Goal: Book appointment/travel/reservation

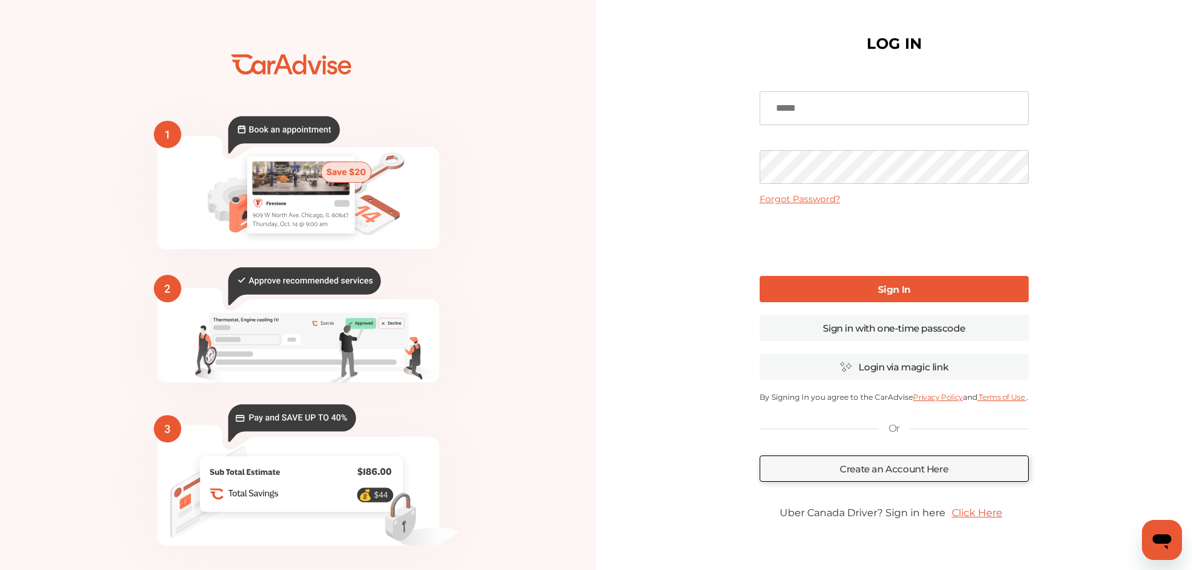
click at [877, 106] on input at bounding box center [894, 108] width 269 height 34
click at [838, 106] on input "**********" at bounding box center [894, 108] width 269 height 34
type input "**********"
click at [937, 287] on link "Sign In" at bounding box center [894, 289] width 269 height 26
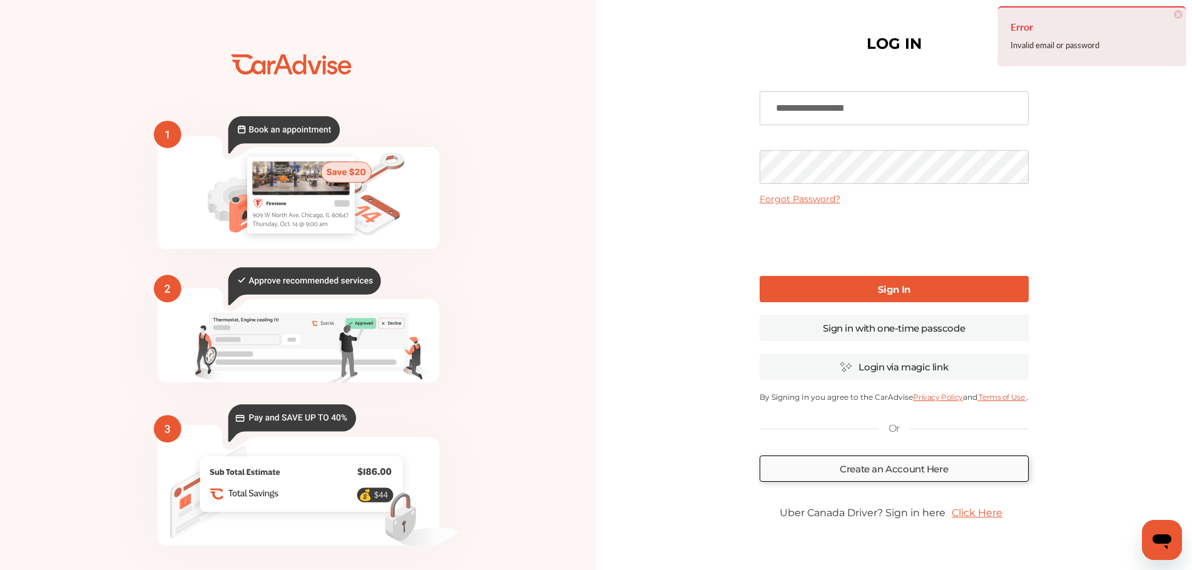
click at [944, 462] on link "Create an Account Here" at bounding box center [894, 469] width 269 height 26
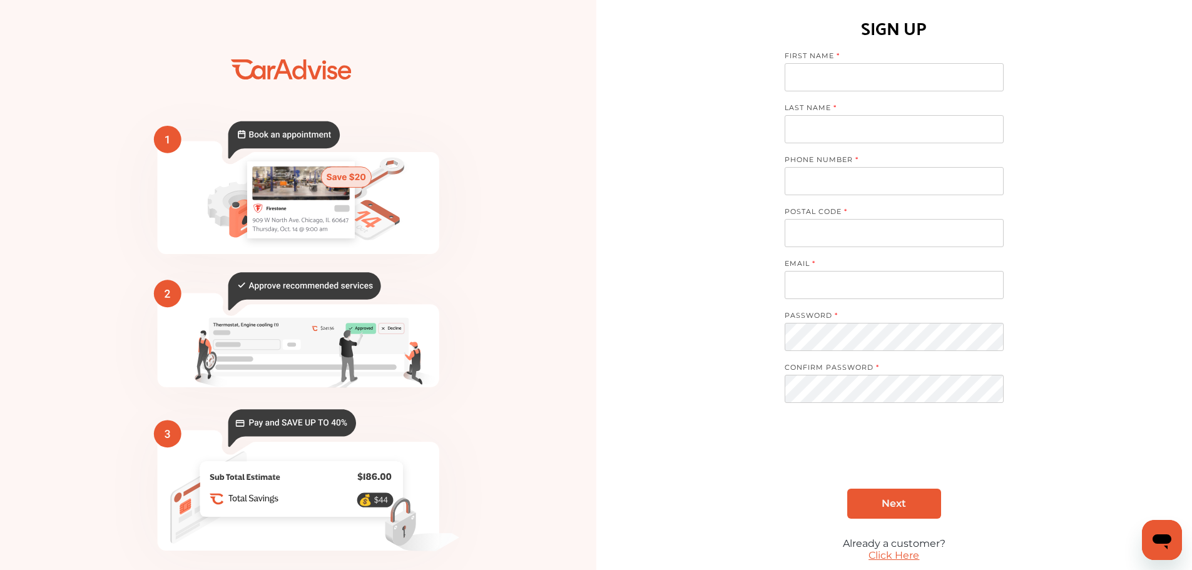
click at [850, 79] on input at bounding box center [894, 77] width 219 height 28
click at [872, 76] on input at bounding box center [894, 77] width 219 height 28
type input "**********"
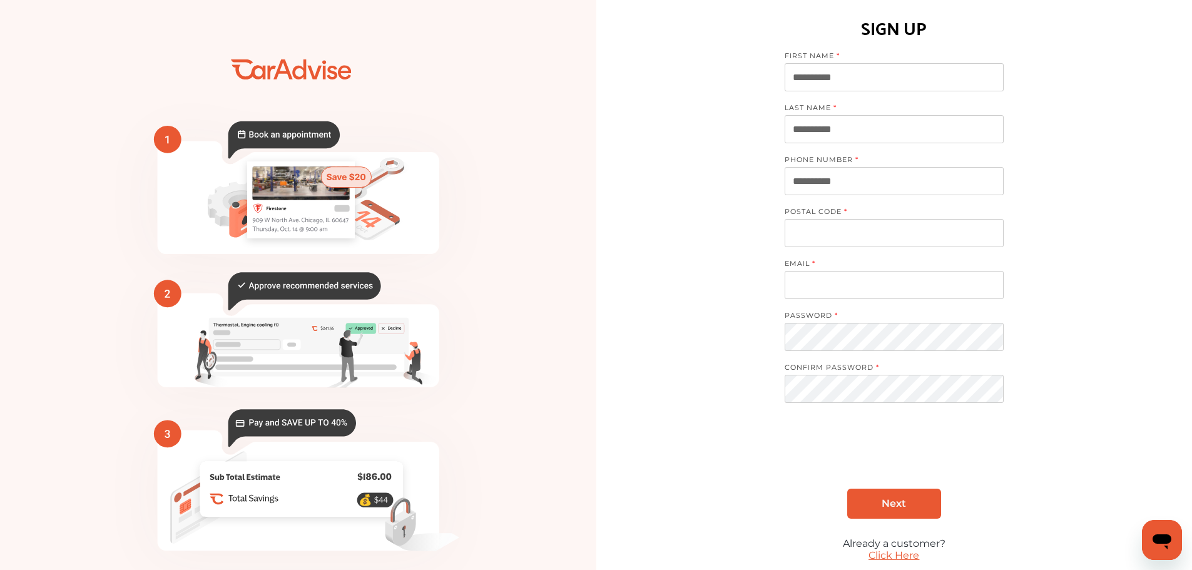
type input "**********"
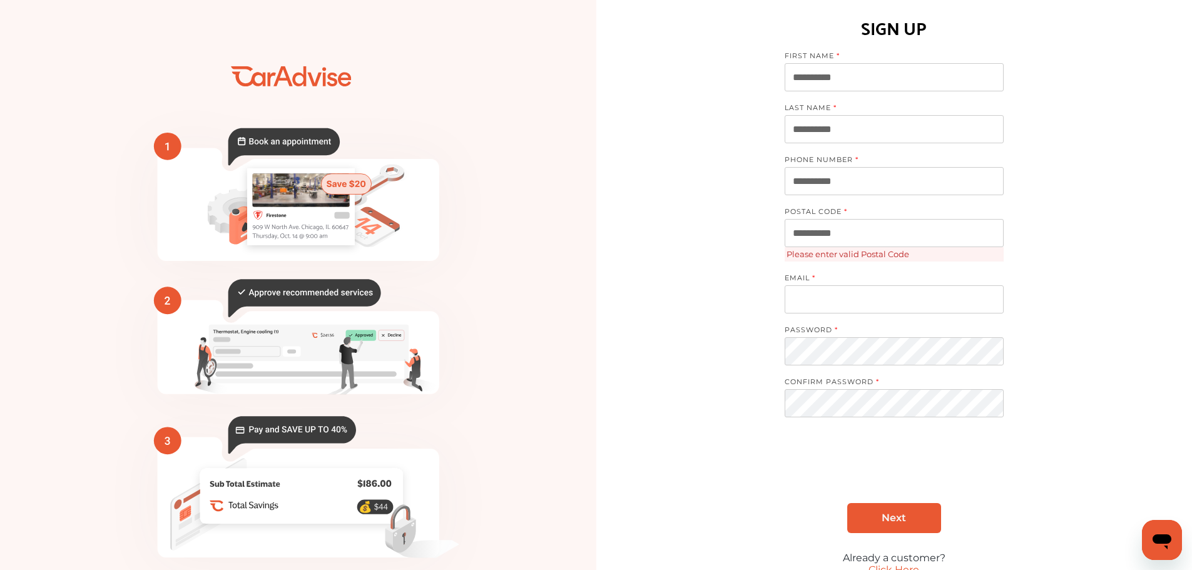
click at [876, 309] on input at bounding box center [894, 299] width 219 height 28
type input "**********"
click at [922, 520] on link "Next" at bounding box center [894, 518] width 94 height 30
click at [911, 232] on input "**********" at bounding box center [894, 233] width 219 height 28
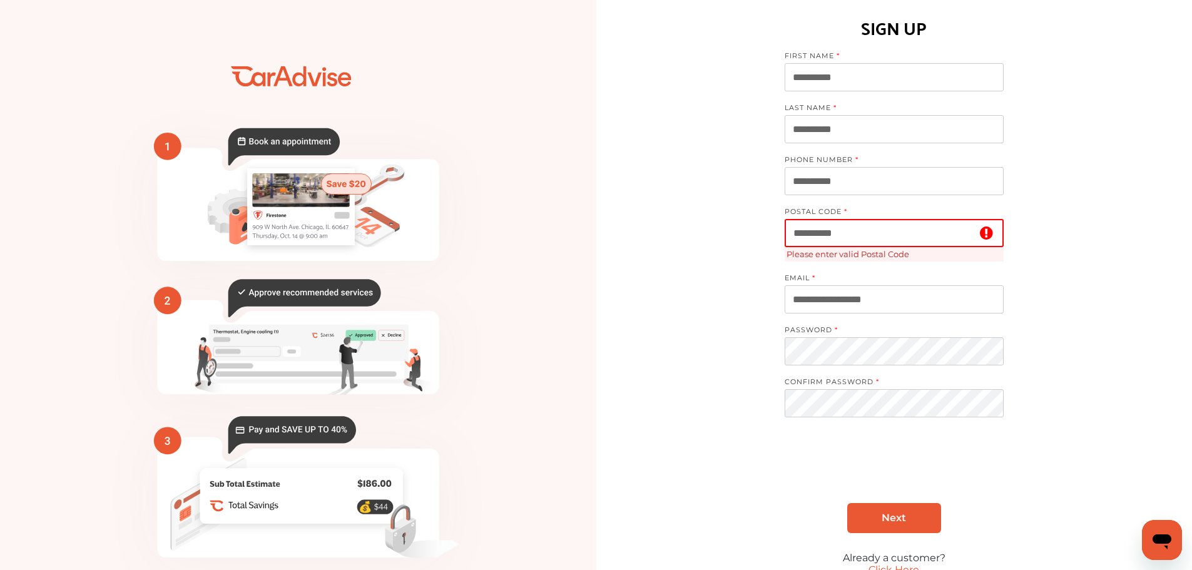
click at [911, 232] on input "**********" at bounding box center [894, 233] width 219 height 28
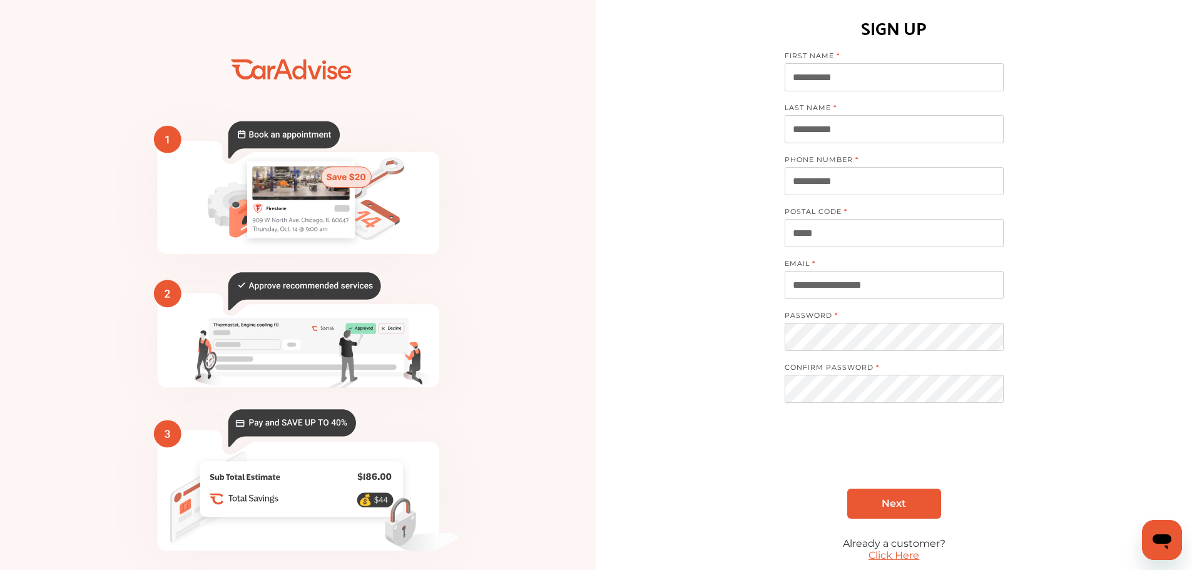
type input "*****"
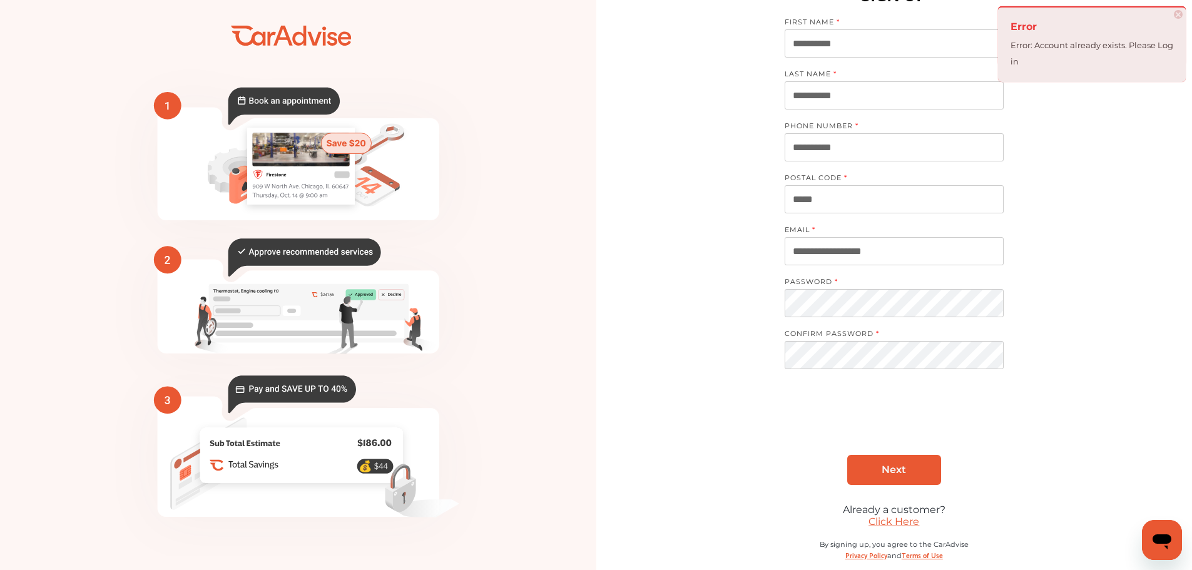
scroll to position [49, 0]
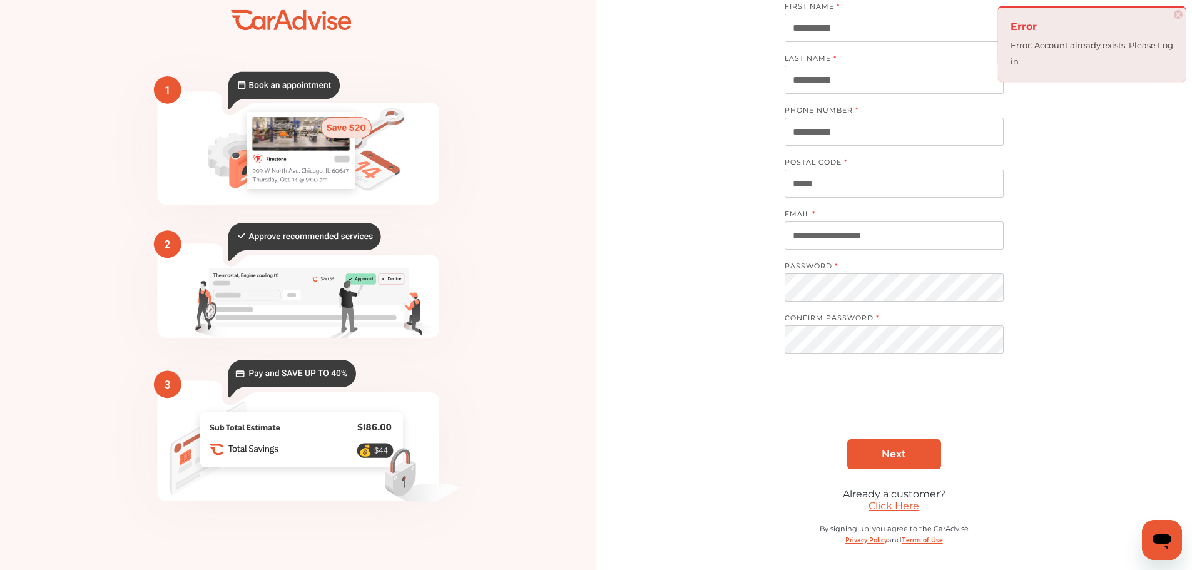
click at [907, 506] on link "Click Here" at bounding box center [893, 506] width 51 height 12
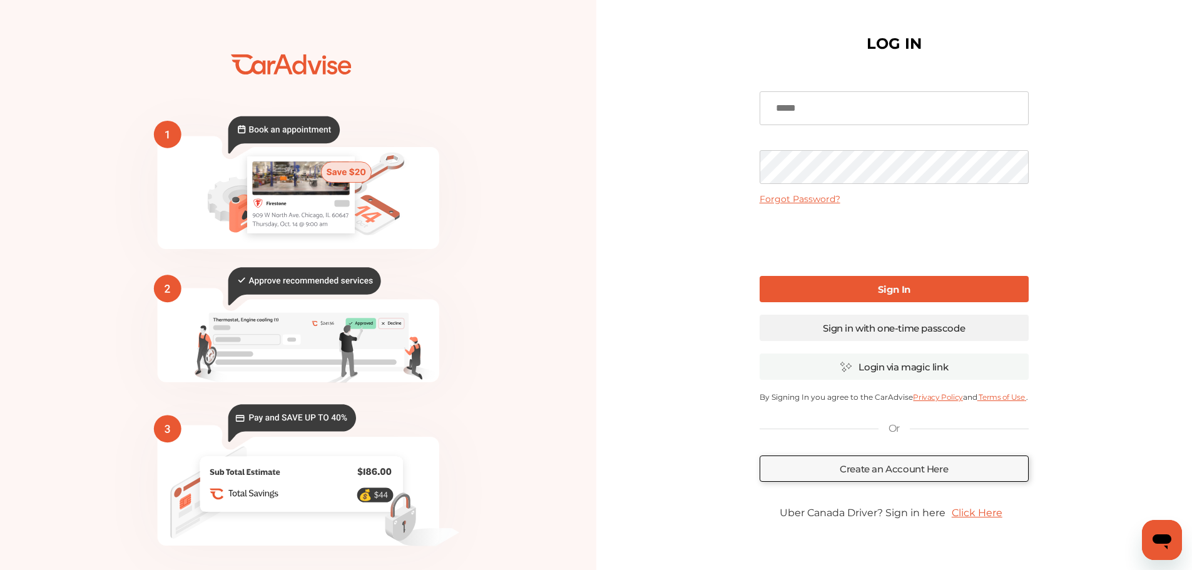
click at [880, 332] on link "Sign in with one-time passcode" at bounding box center [894, 328] width 269 height 26
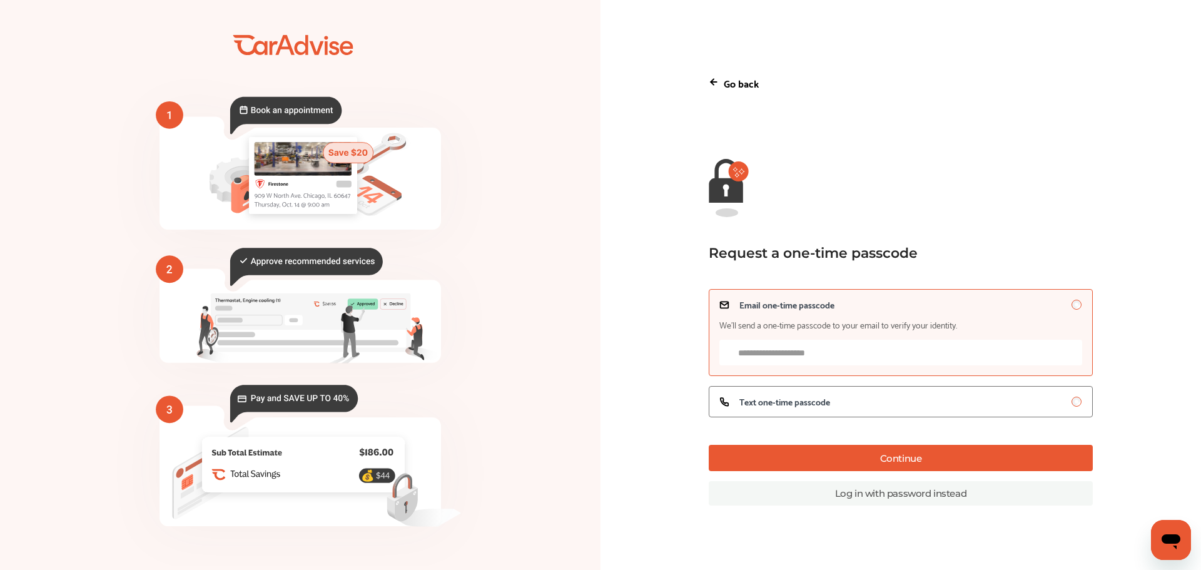
click at [870, 357] on input "Email one-time passcode We’ll send a one-time passcode to your email to verify …" at bounding box center [901, 353] width 363 height 26
click at [877, 397] on label "Text one-time passcode" at bounding box center [901, 401] width 384 height 31
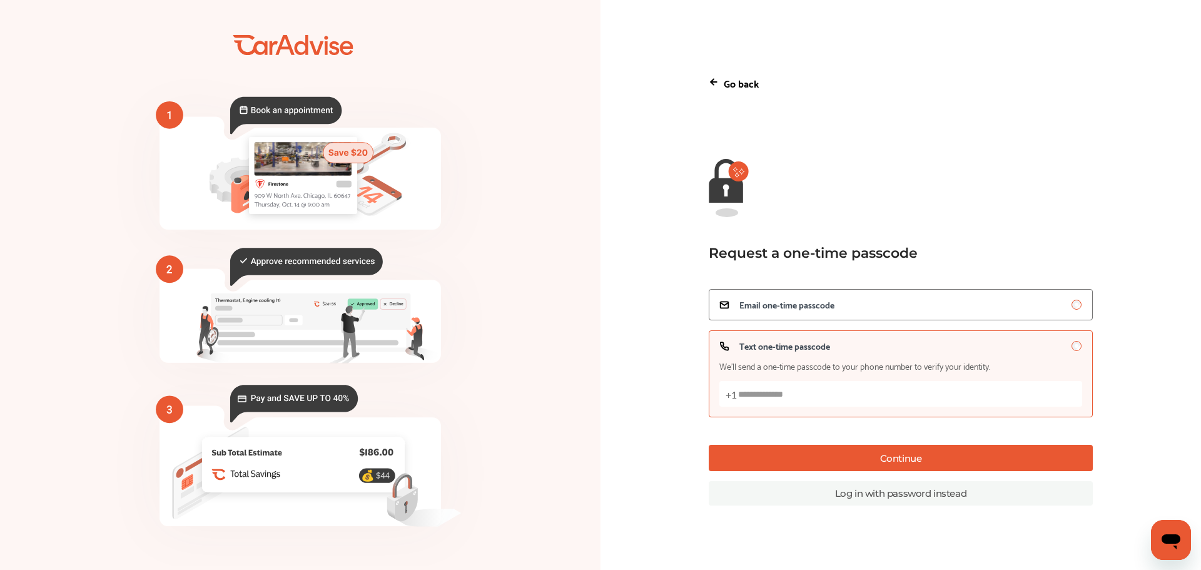
click at [846, 402] on input "Text one-time passcode We’ll send a one-time passcode to your phone number to v…" at bounding box center [901, 394] width 363 height 26
type input "**********"
click at [889, 460] on button "Continue" at bounding box center [901, 458] width 384 height 26
click at [927, 495] on link "Log in with password instead" at bounding box center [901, 493] width 384 height 24
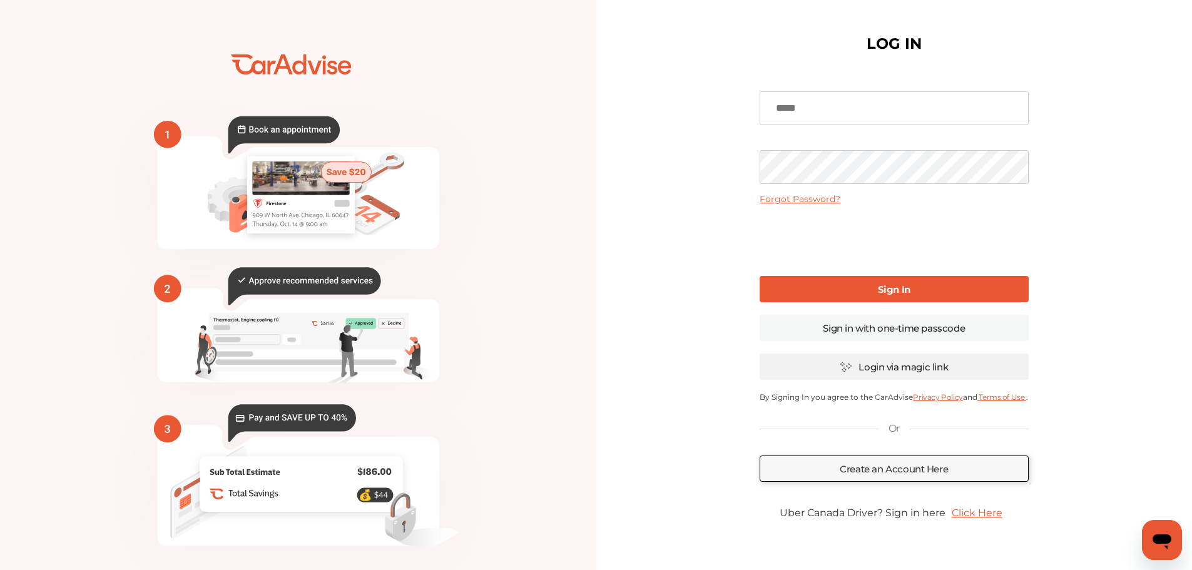
click at [944, 372] on link "Login via magic link" at bounding box center [894, 367] width 269 height 26
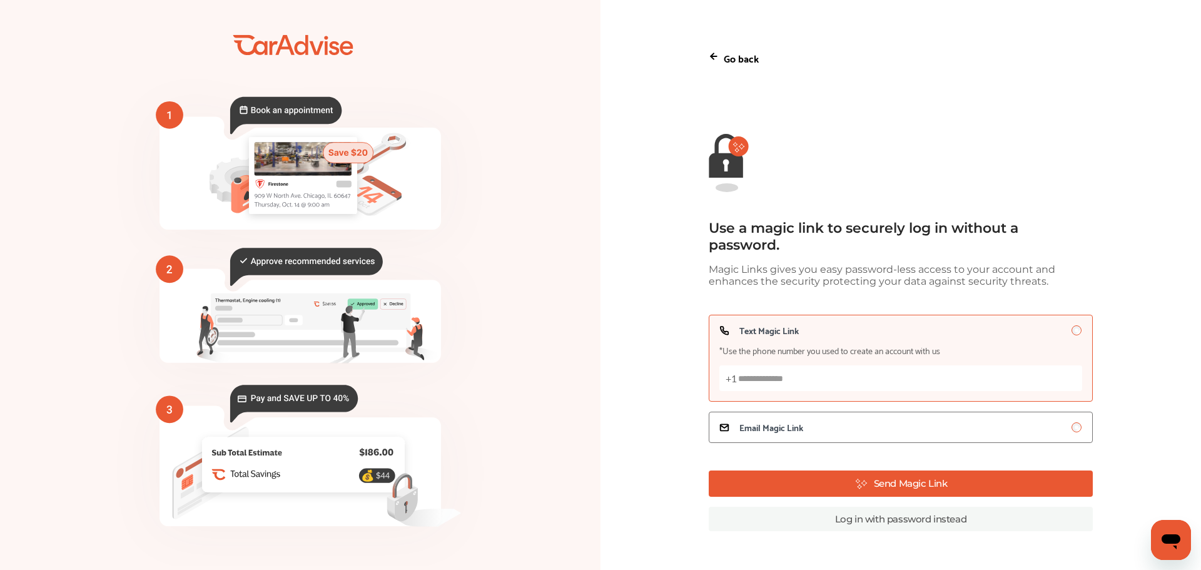
click at [944, 372] on input "Text Magic Link *Use the phone number you used to create an account with us +1" at bounding box center [901, 378] width 363 height 26
click at [915, 526] on link "Log in with password instead" at bounding box center [901, 519] width 384 height 24
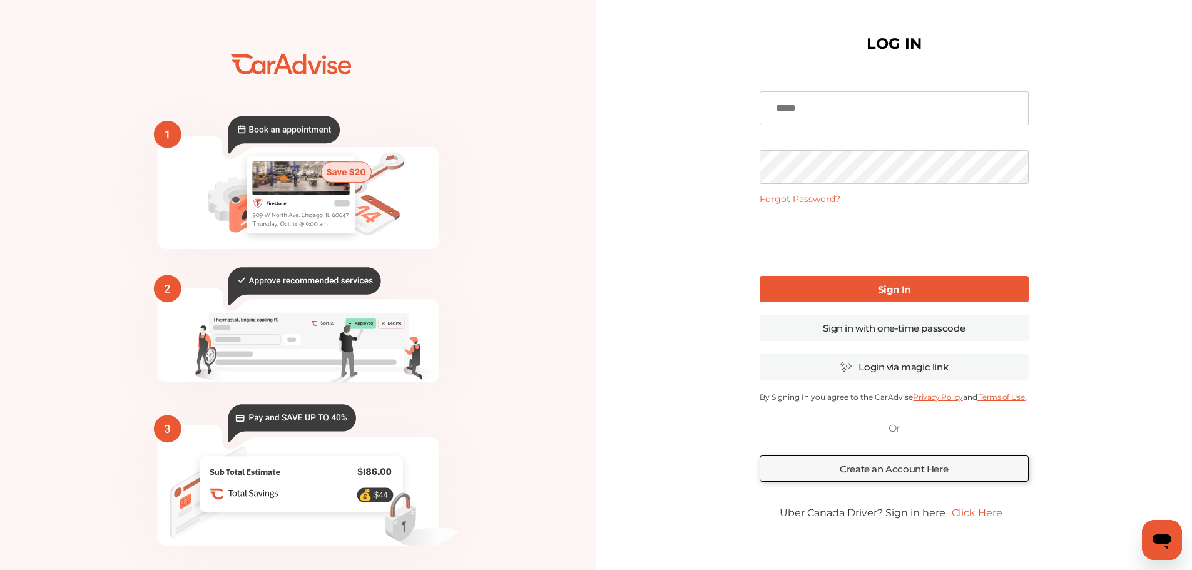
click at [799, 201] on link "Forgot Password?" at bounding box center [800, 198] width 81 height 11
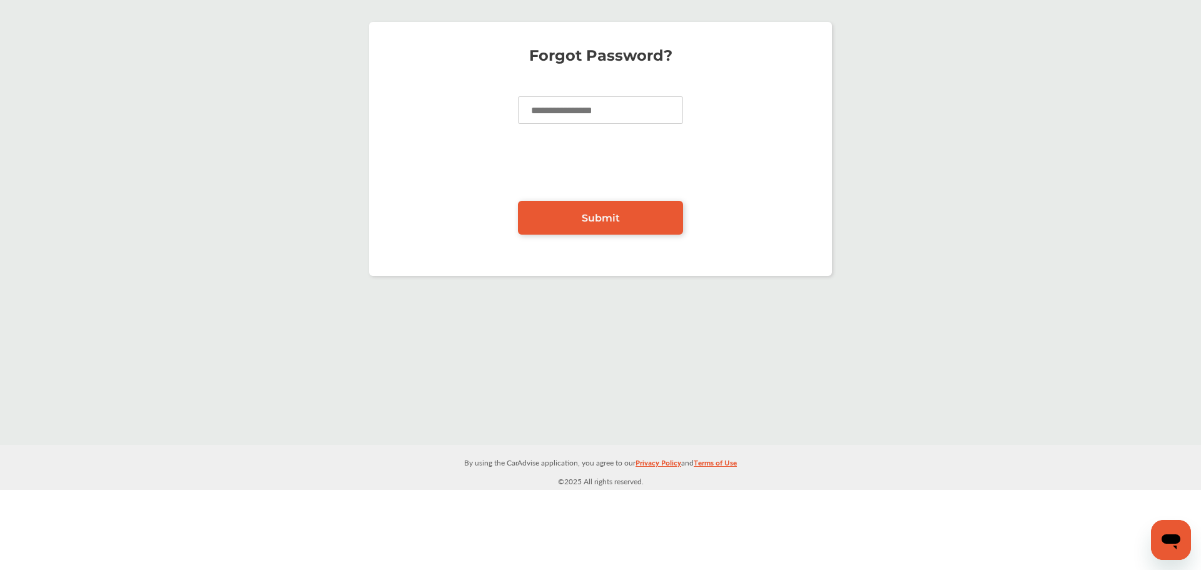
click at [624, 97] on input at bounding box center [600, 110] width 165 height 28
type input "**********"
click at [604, 211] on link "Submit" at bounding box center [600, 218] width 165 height 34
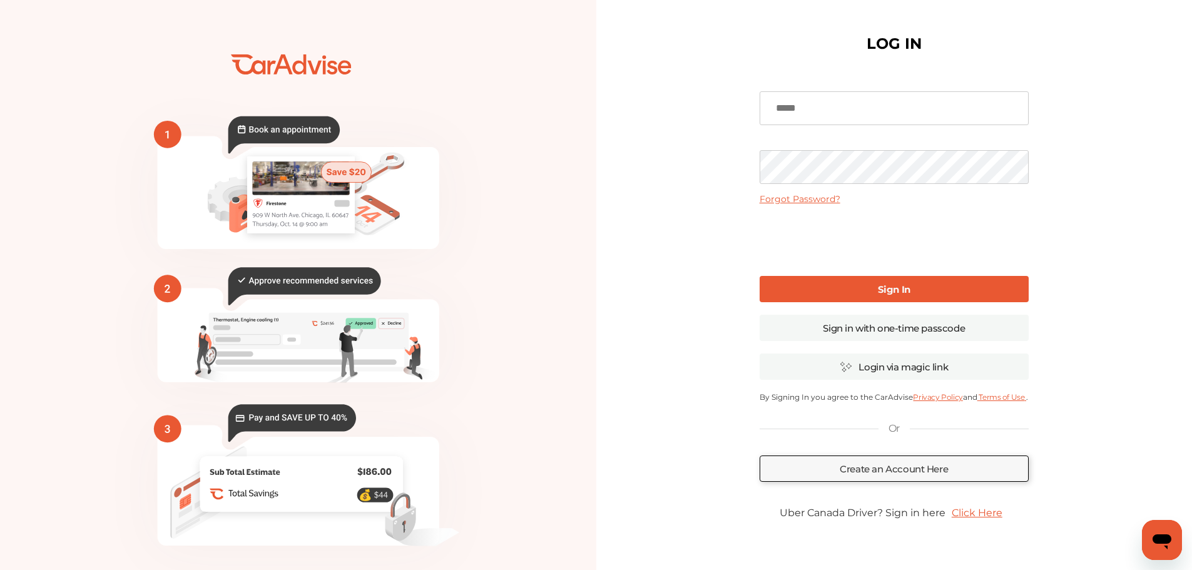
click at [827, 122] on input at bounding box center [894, 108] width 269 height 34
click at [845, 106] on input at bounding box center [894, 108] width 269 height 34
type input "**********"
click at [922, 287] on link "Sign In" at bounding box center [894, 289] width 269 height 26
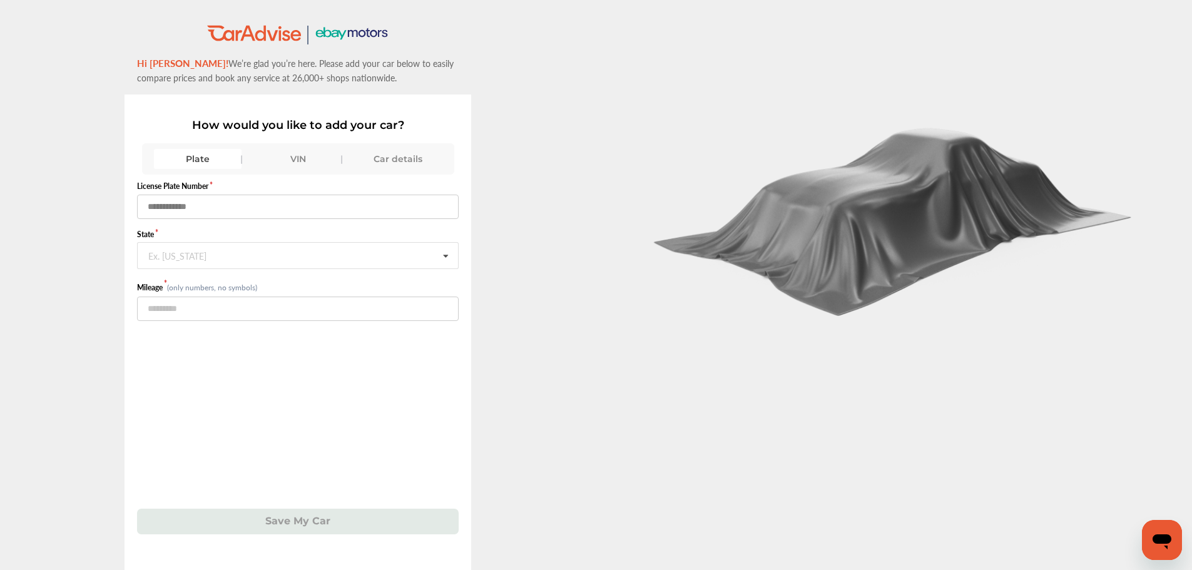
click at [272, 218] on input "text" at bounding box center [298, 207] width 322 height 24
type input "*******"
click at [261, 252] on input "text" at bounding box center [298, 255] width 320 height 24
click at [225, 409] on div "[US_STATE]" at bounding box center [297, 413] width 319 height 26
click at [221, 317] on input "number" at bounding box center [298, 309] width 322 height 24
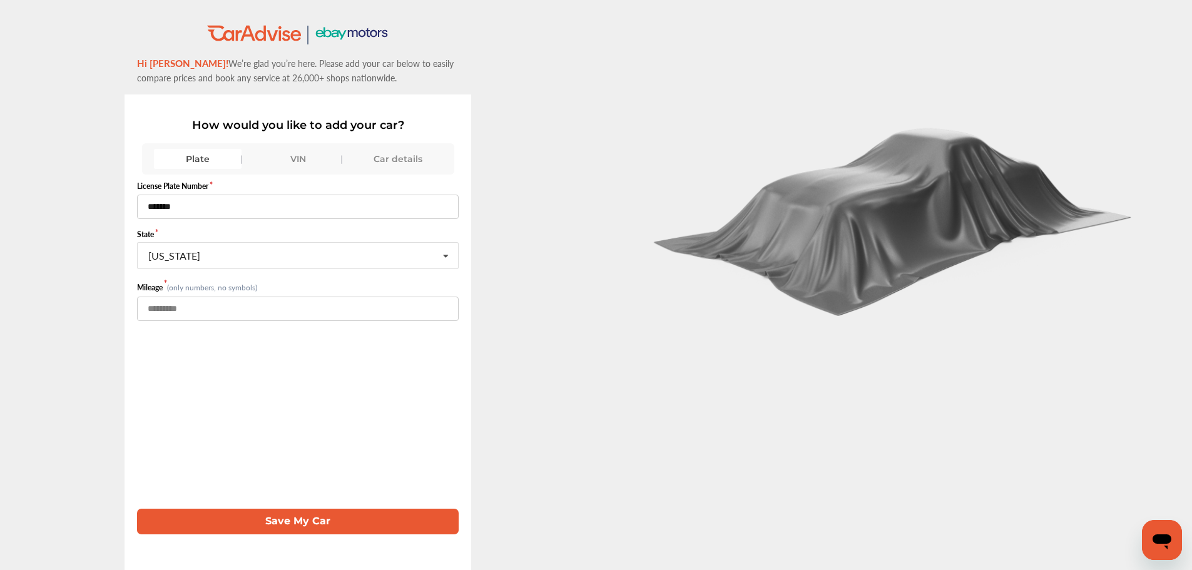
type input "*****"
click at [307, 516] on button "Save My Car" at bounding box center [298, 522] width 322 height 26
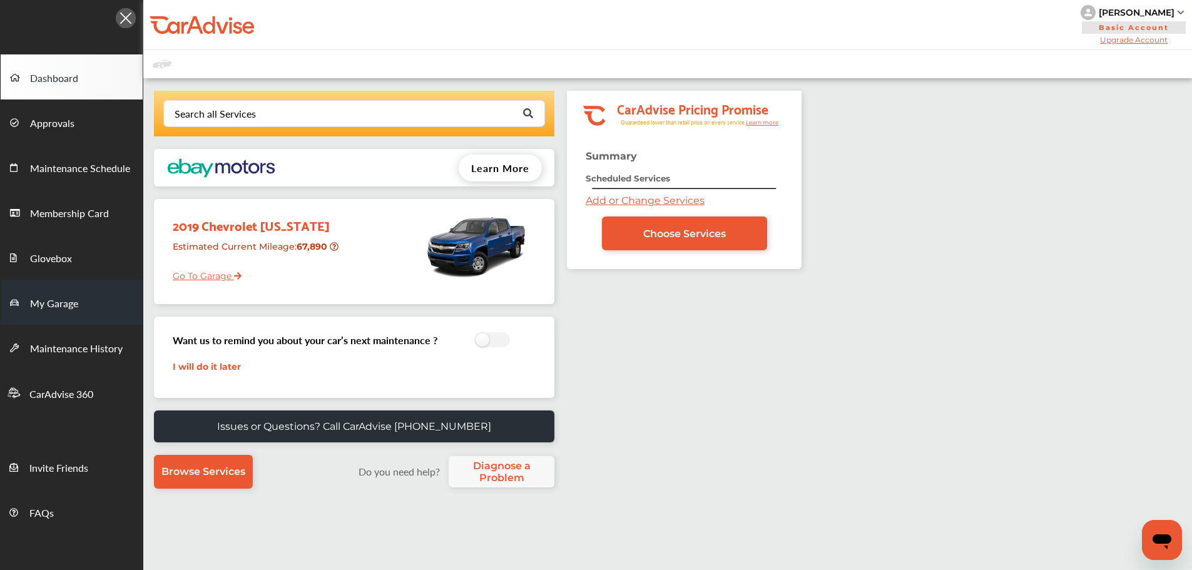
drag, startPoint x: 89, startPoint y: 303, endPoint x: 76, endPoint y: 295, distance: 15.5
click at [89, 303] on link "My Garage" at bounding box center [72, 302] width 142 height 45
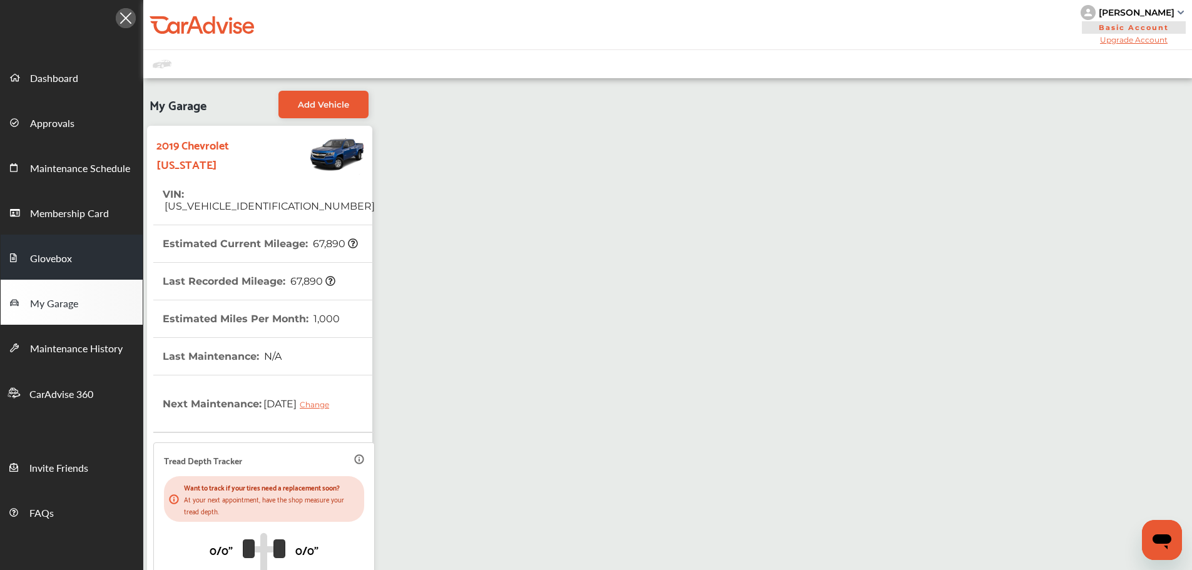
click at [101, 263] on link "Glovebox" at bounding box center [72, 257] width 142 height 45
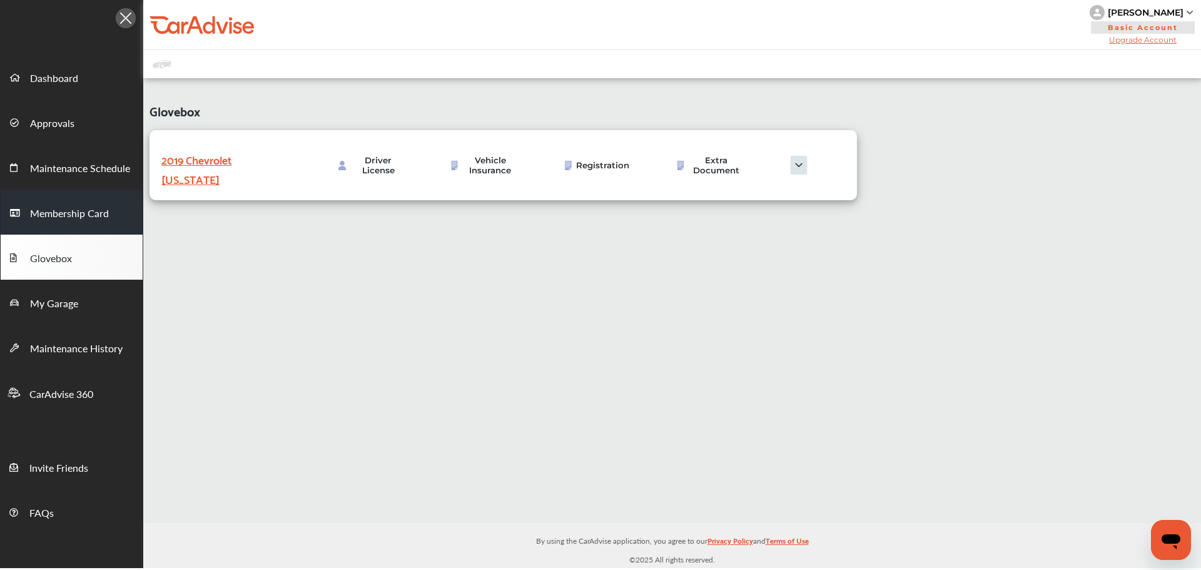
click at [99, 215] on span "Membership Card" at bounding box center [69, 214] width 79 height 16
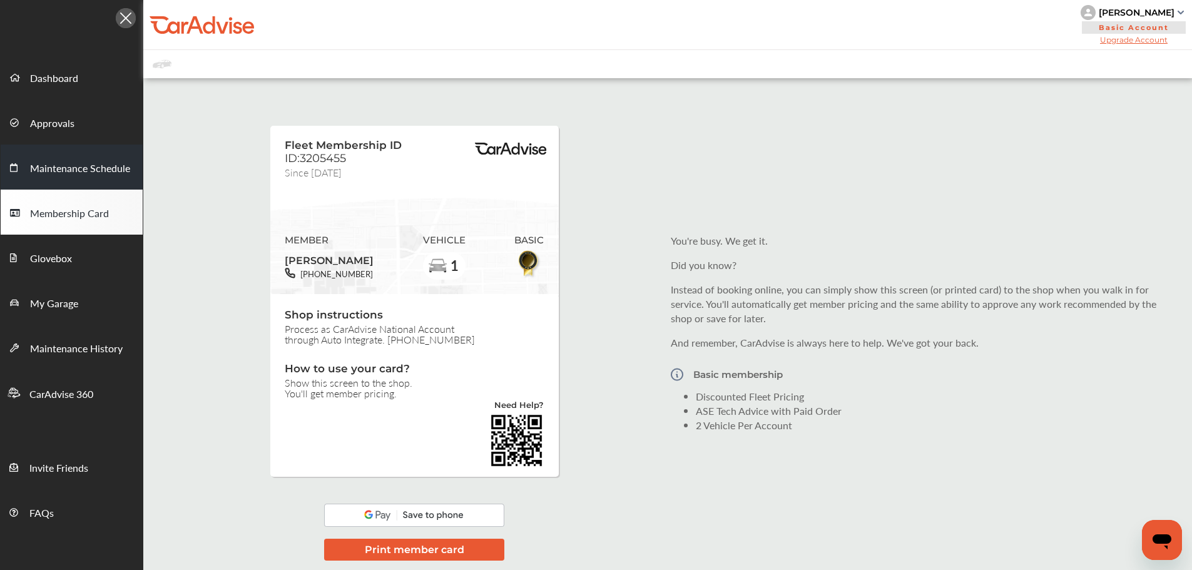
click at [92, 165] on span "Maintenance Schedule" at bounding box center [80, 169] width 100 height 16
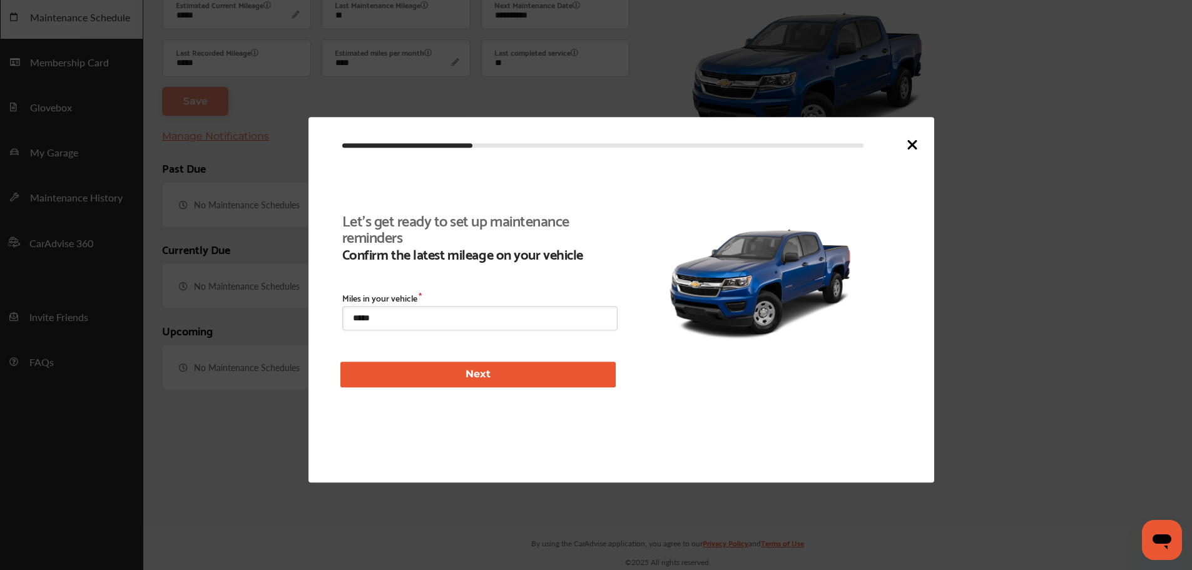
scroll to position [151, 0]
click at [535, 365] on button "Next" at bounding box center [477, 375] width 275 height 26
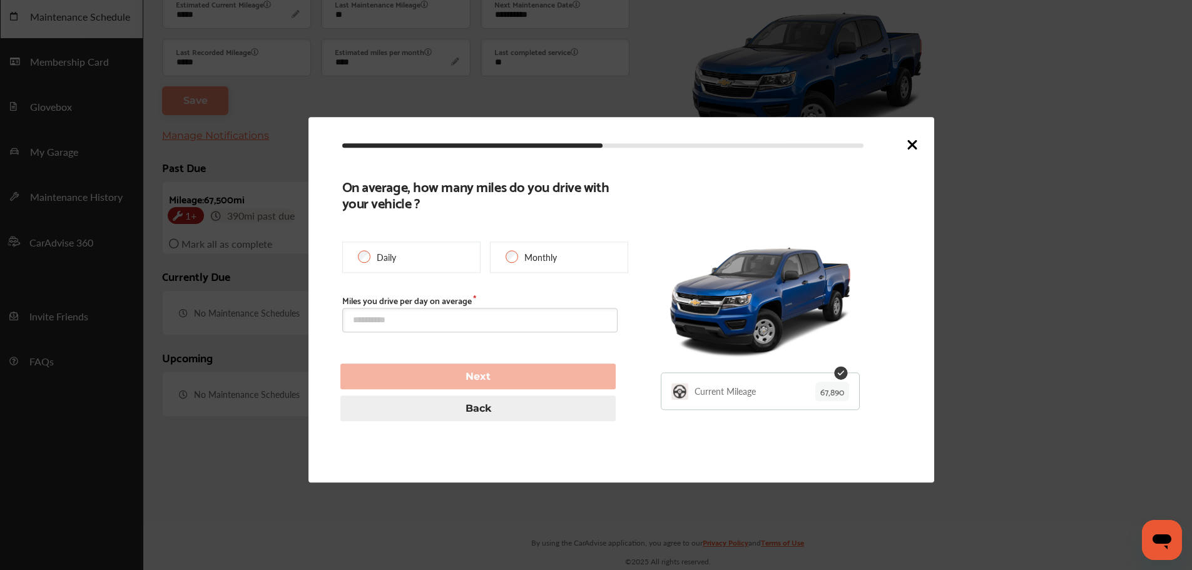
click at [916, 143] on icon at bounding box center [912, 144] width 15 height 15
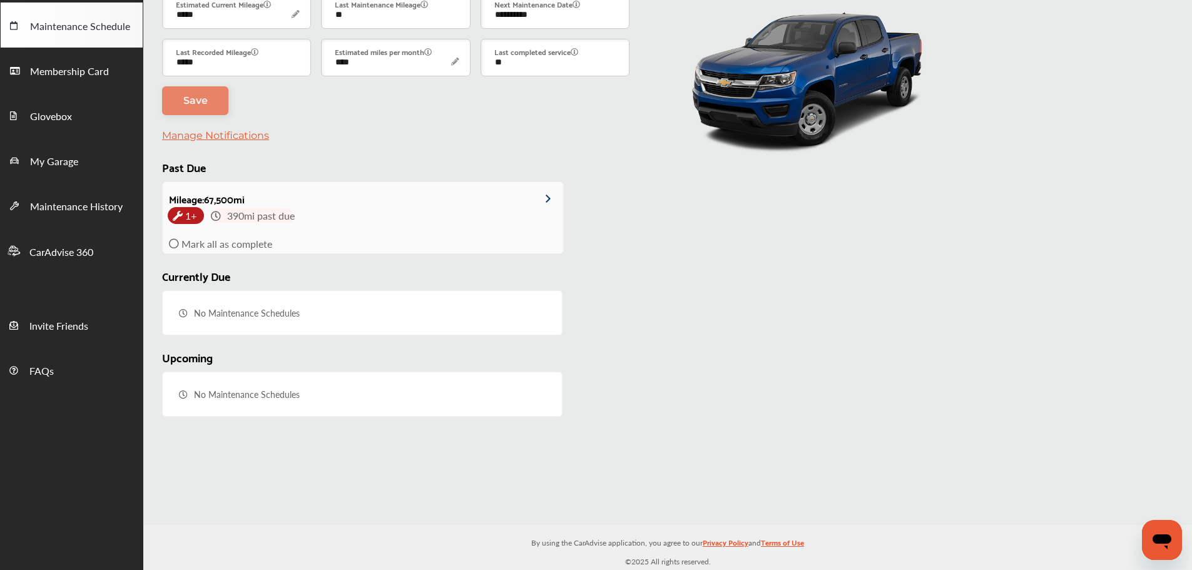
click at [191, 212] on span "1+" at bounding box center [191, 215] width 16 height 19
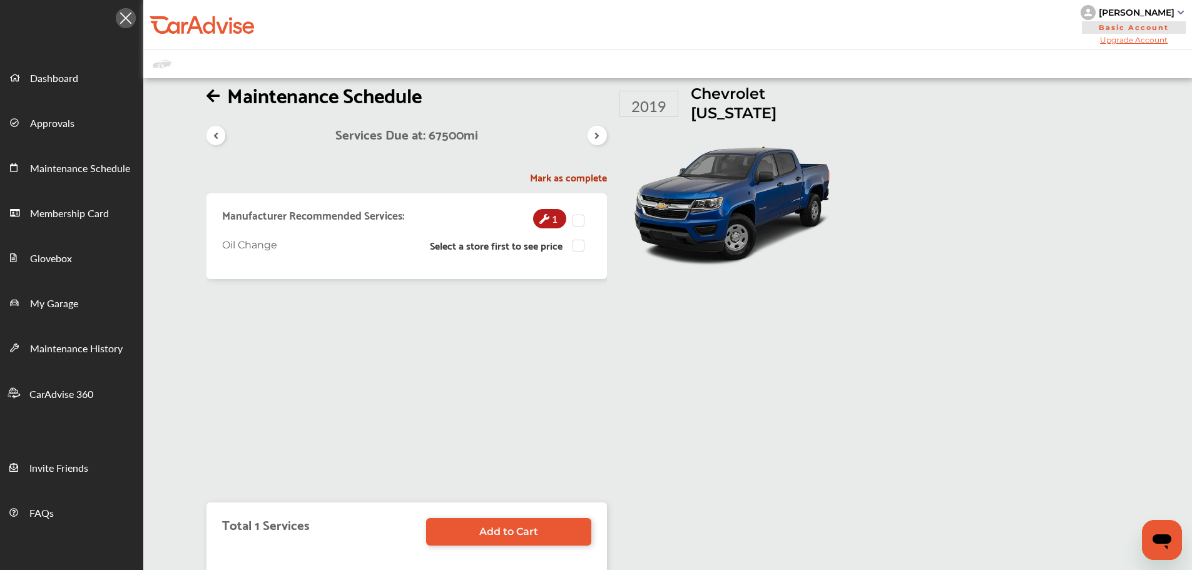
click at [554, 217] on span "1" at bounding box center [554, 218] width 11 height 19
click at [577, 215] on label at bounding box center [582, 215] width 19 height 0
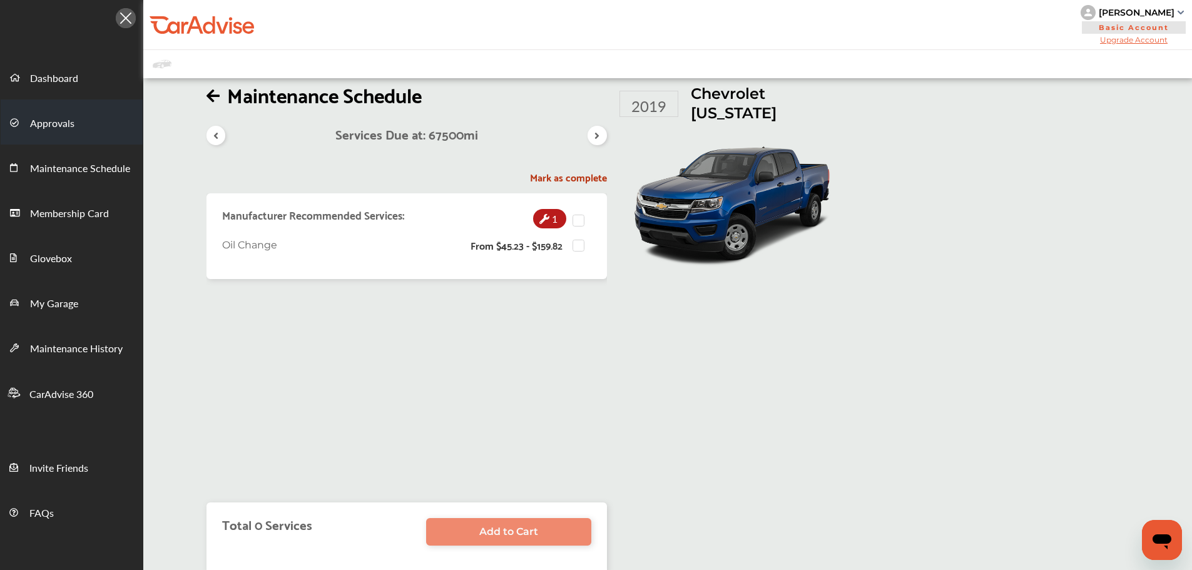
click at [72, 113] on link "Approvals" at bounding box center [72, 121] width 142 height 45
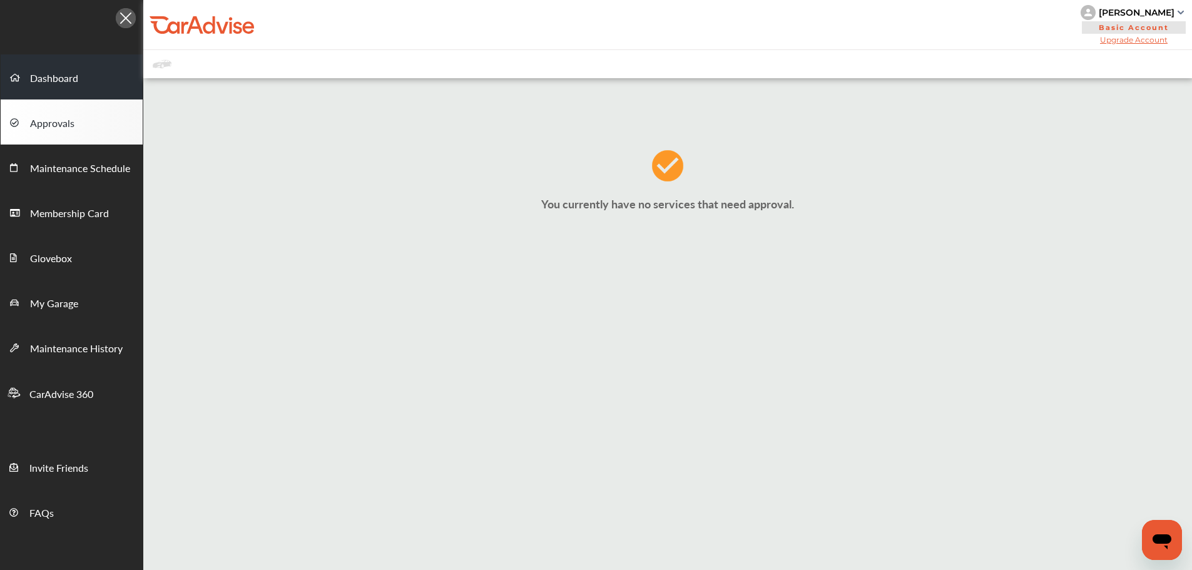
click at [71, 81] on span "Dashboard" at bounding box center [54, 79] width 48 height 16
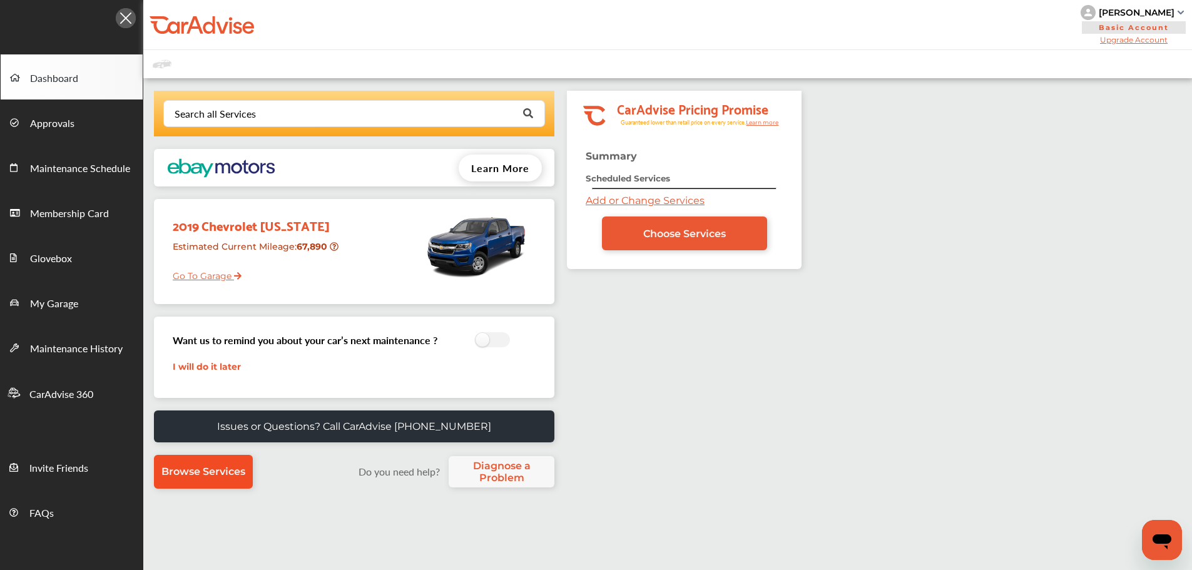
click at [230, 467] on span "Browse Services" at bounding box center [203, 472] width 84 height 12
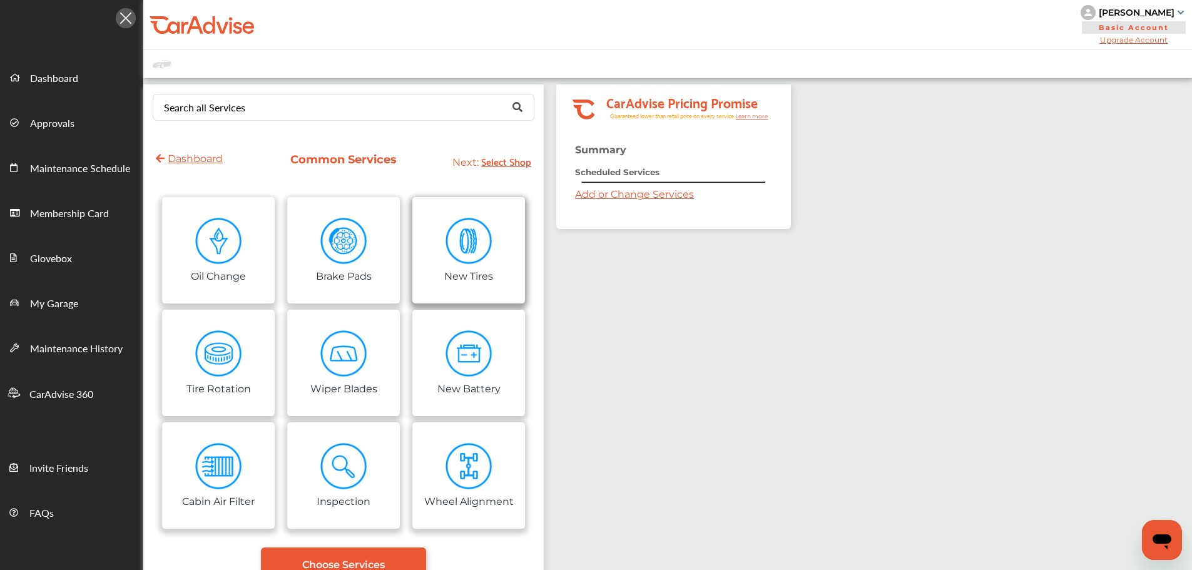
click at [489, 254] on img at bounding box center [469, 241] width 47 height 47
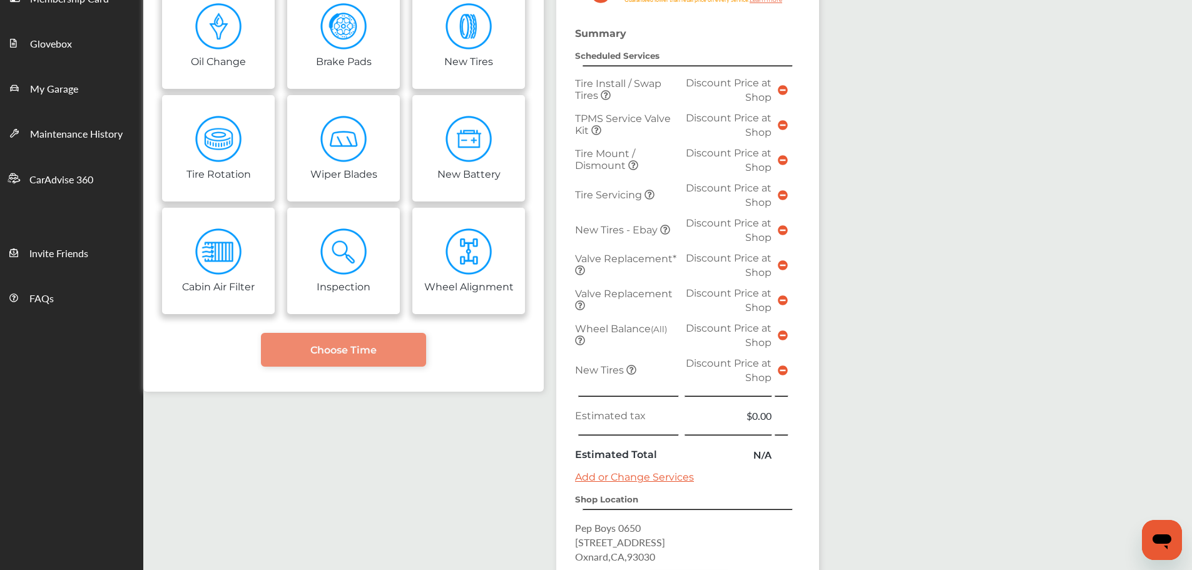
scroll to position [147, 0]
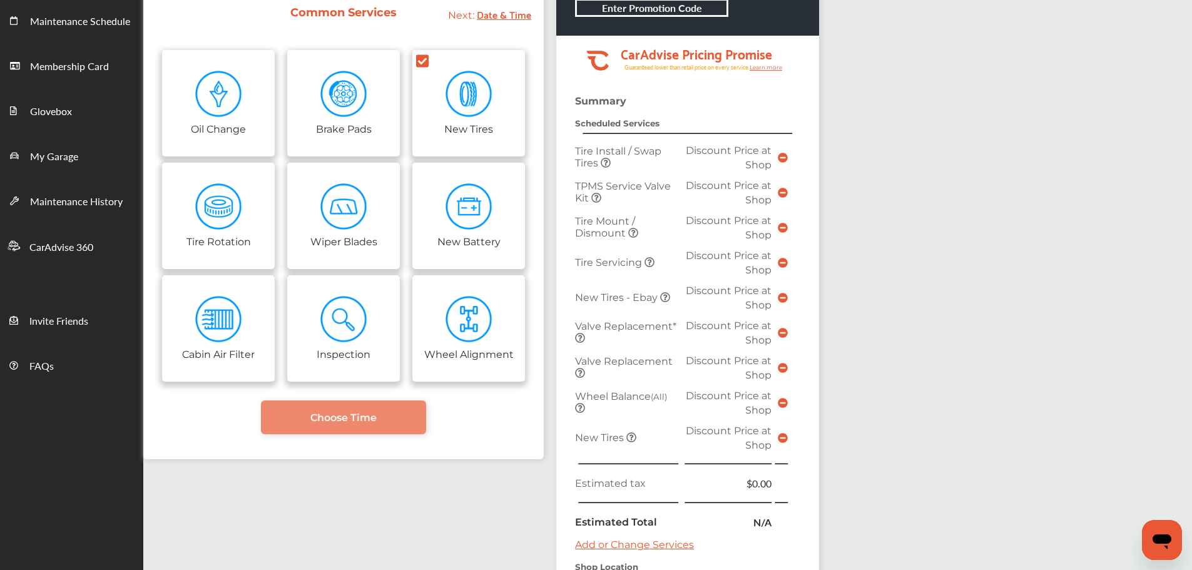
click at [596, 158] on span "Tire Install / Swap Tires" at bounding box center [618, 157] width 86 height 24
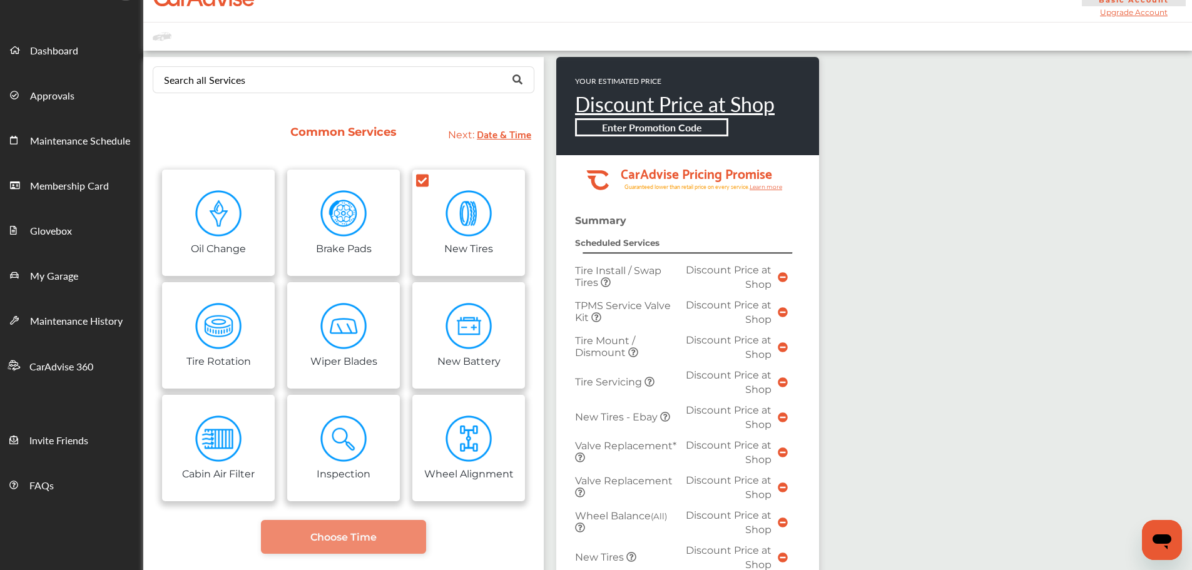
scroll to position [22, 0]
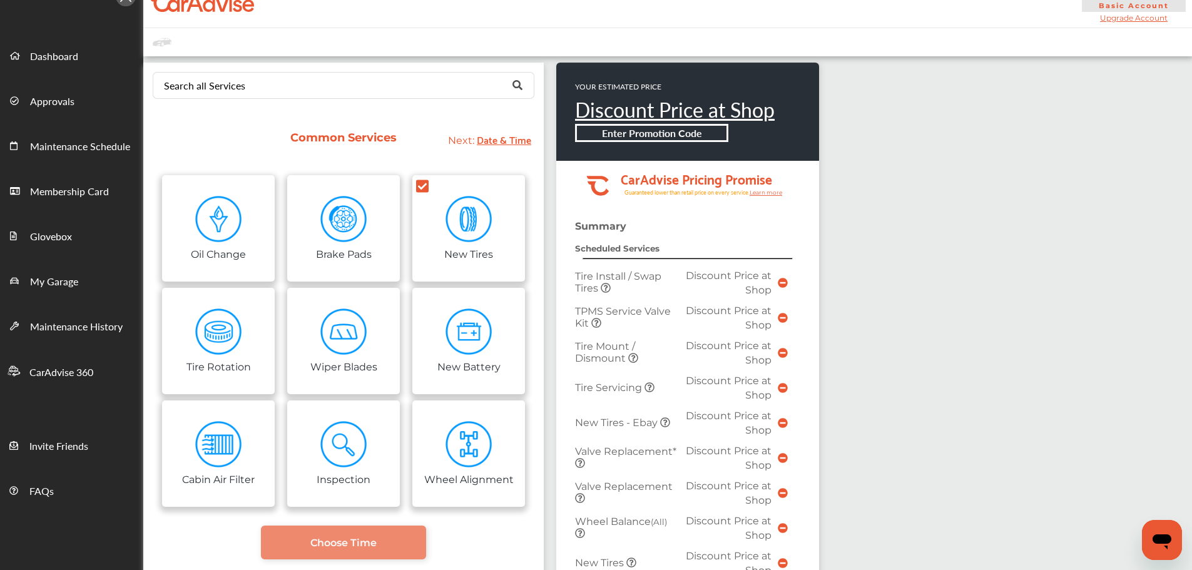
click at [779, 285] on icon at bounding box center [783, 283] width 10 height 10
click at [782, 284] on icon at bounding box center [783, 283] width 10 height 10
click at [716, 275] on span "Discount Price at Shop" at bounding box center [729, 283] width 86 height 26
click at [609, 278] on span "Tire Install / Swap Tires" at bounding box center [618, 282] width 86 height 24
click at [643, 246] on strong "Scheduled Services" at bounding box center [617, 248] width 84 height 10
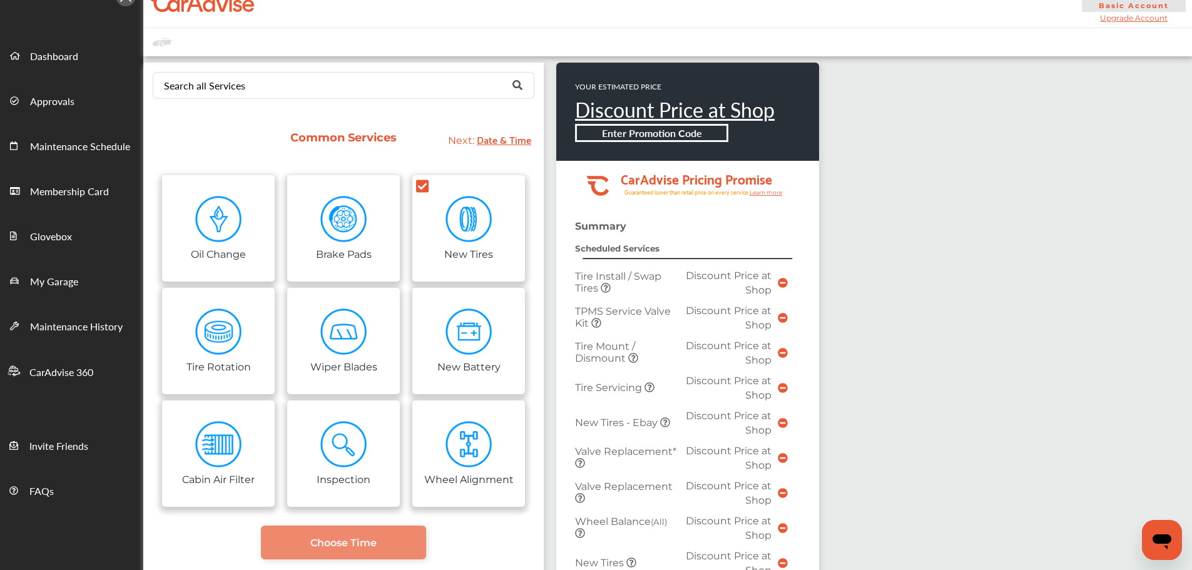
click at [598, 289] on span "Tire Install / Swap Tires" at bounding box center [618, 282] width 86 height 24
click at [596, 287] on icon at bounding box center [596, 288] width 10 height 10
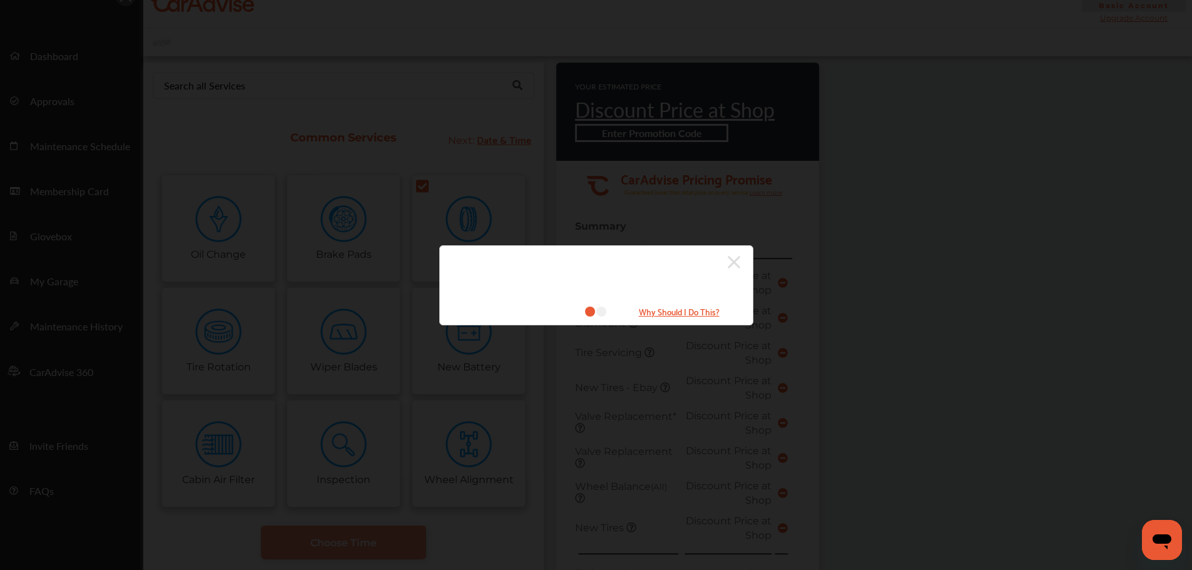
click at [733, 264] on icon at bounding box center [734, 262] width 13 height 13
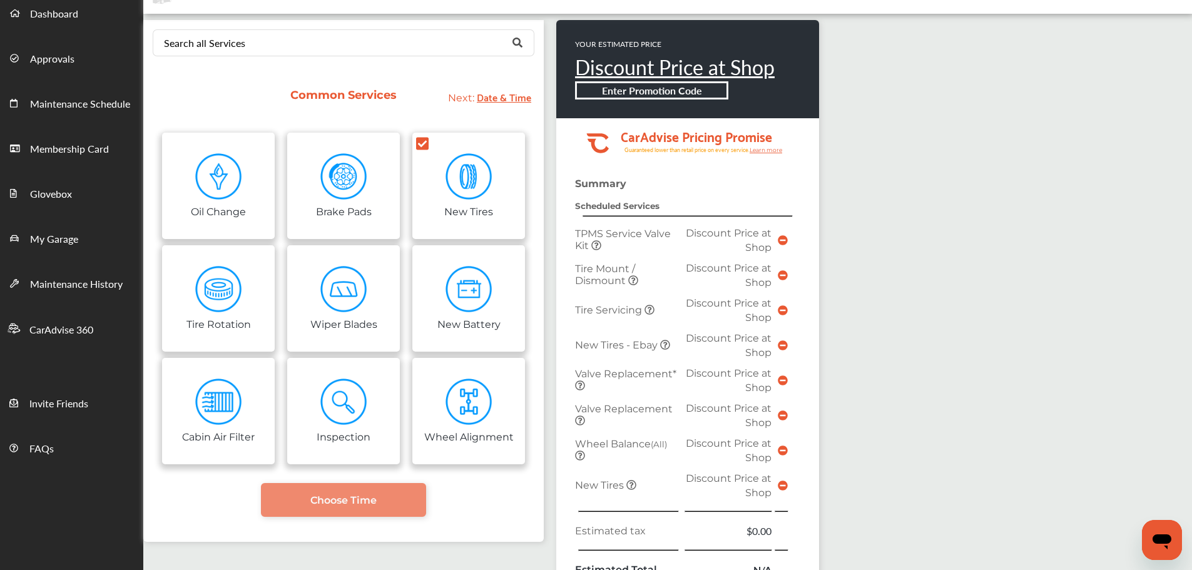
scroll to position [84, 0]
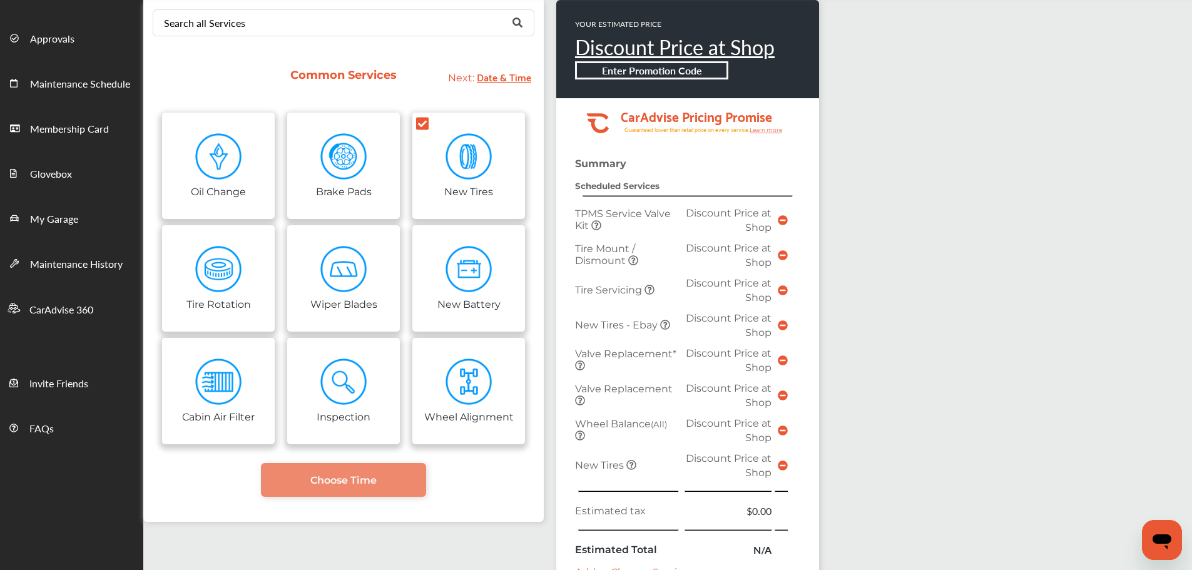
click at [783, 467] on icon at bounding box center [783, 466] width 10 height 10
click at [787, 224] on td at bounding box center [783, 219] width 16 height 35
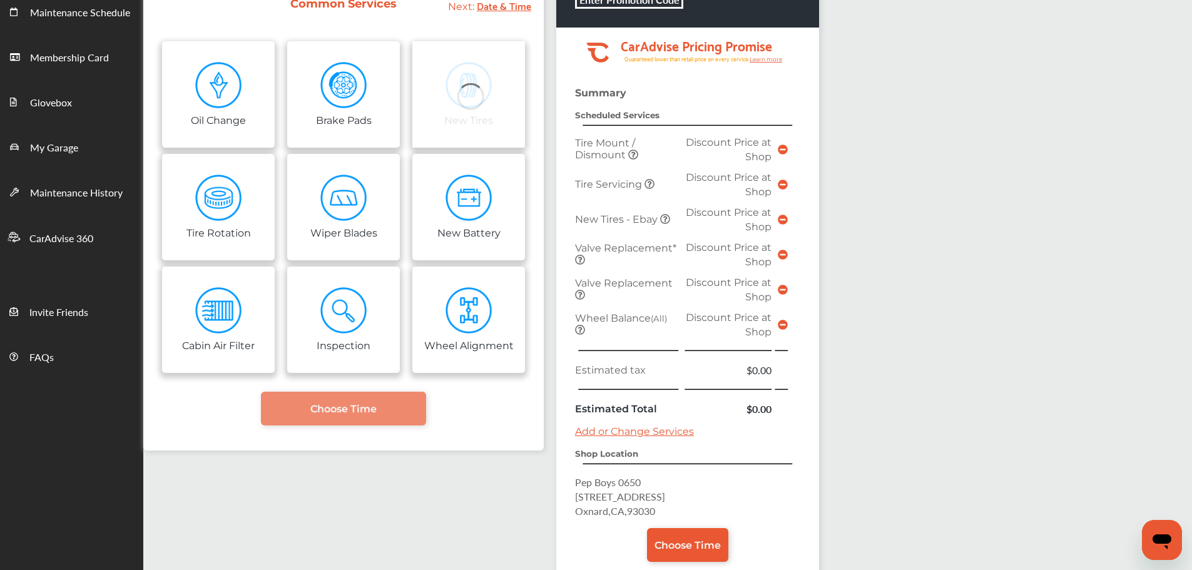
scroll to position [230, 0]
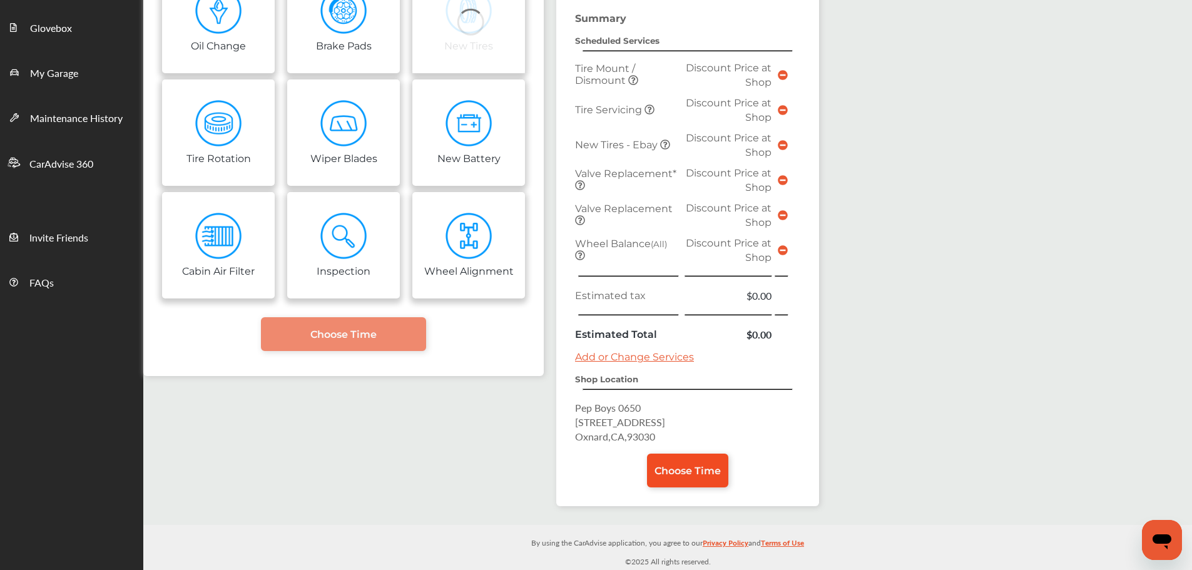
click at [670, 475] on span "Choose Time" at bounding box center [688, 471] width 66 height 12
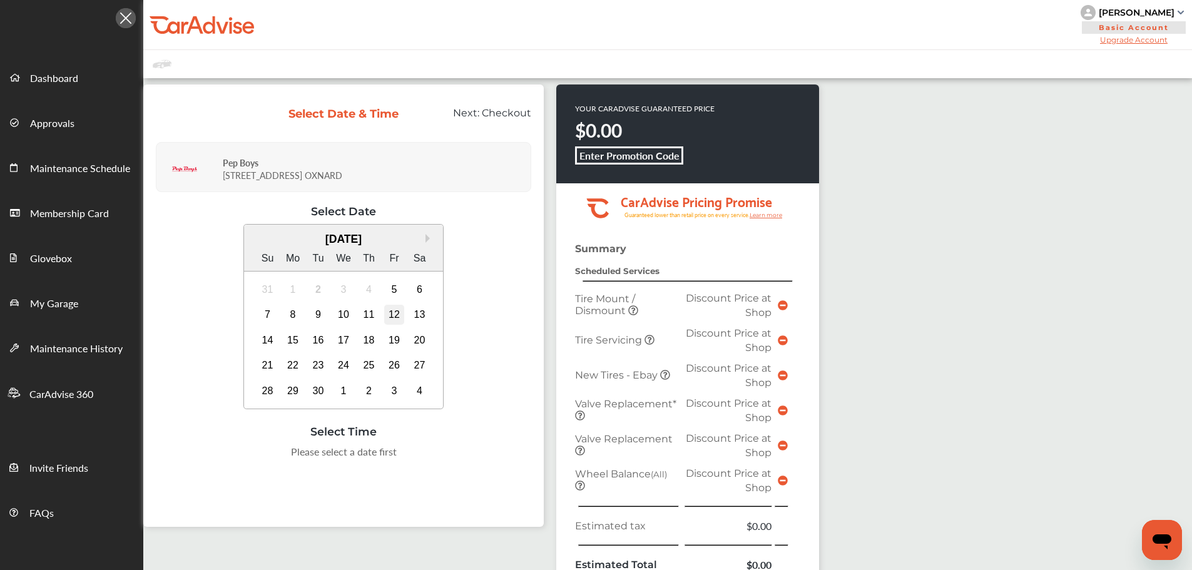
click at [397, 313] on div "12" at bounding box center [394, 315] width 20 height 20
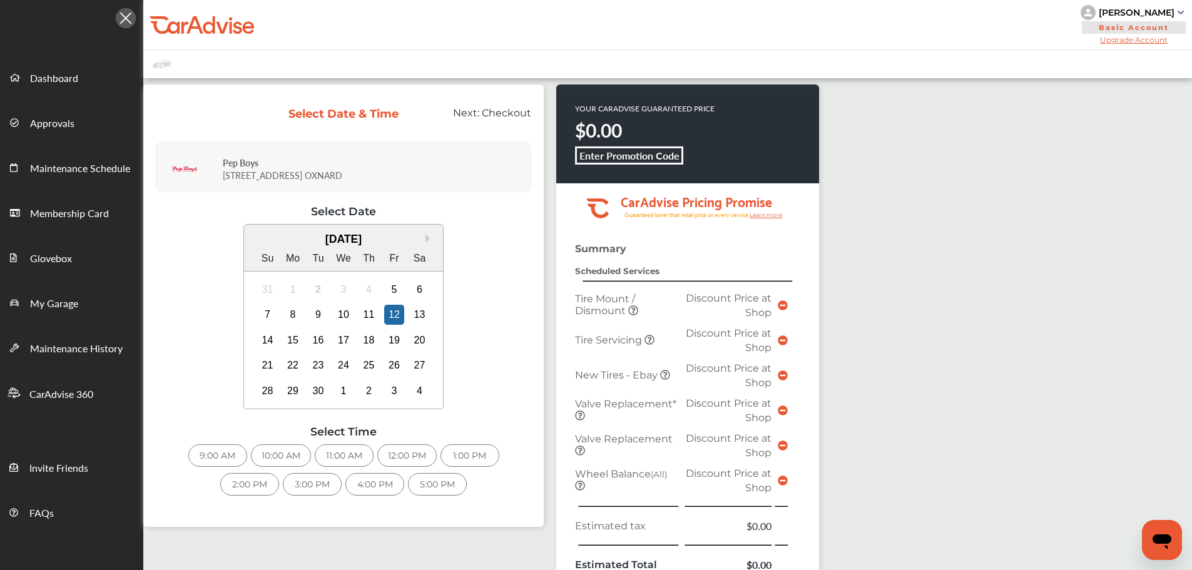
click at [260, 484] on div "2:00 PM" at bounding box center [249, 484] width 59 height 23
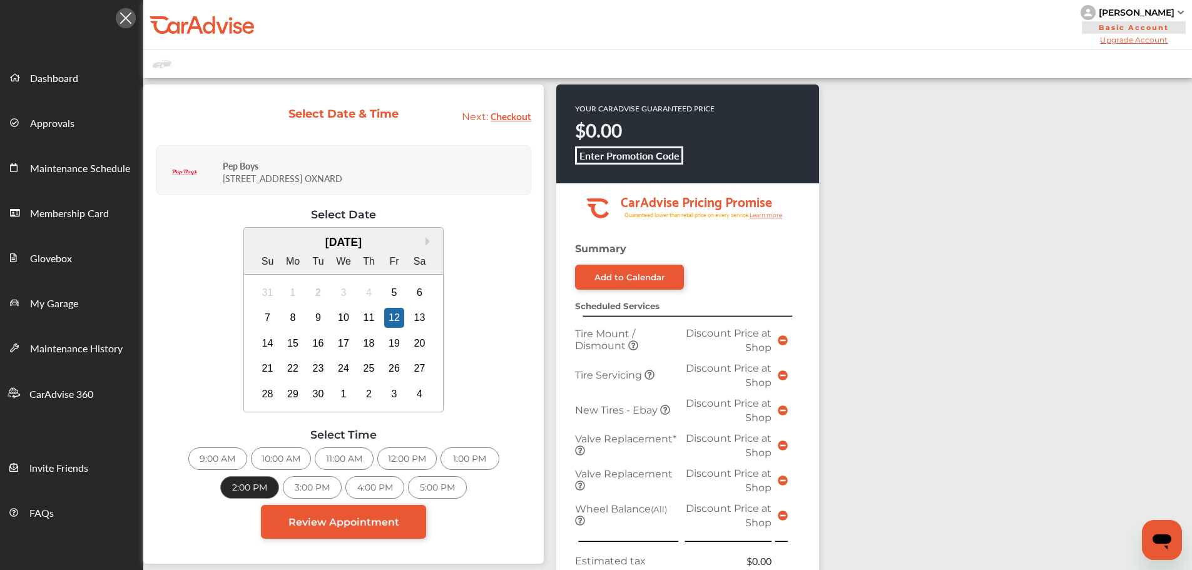
click at [303, 489] on div "3:00 PM" at bounding box center [312, 487] width 59 height 23
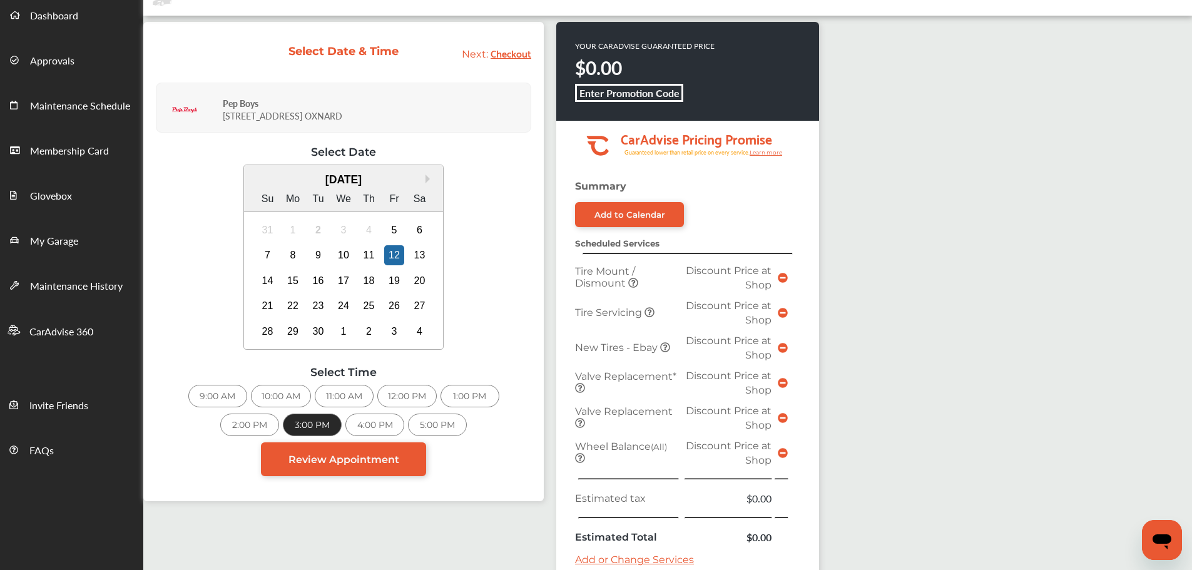
scroll to position [354, 0]
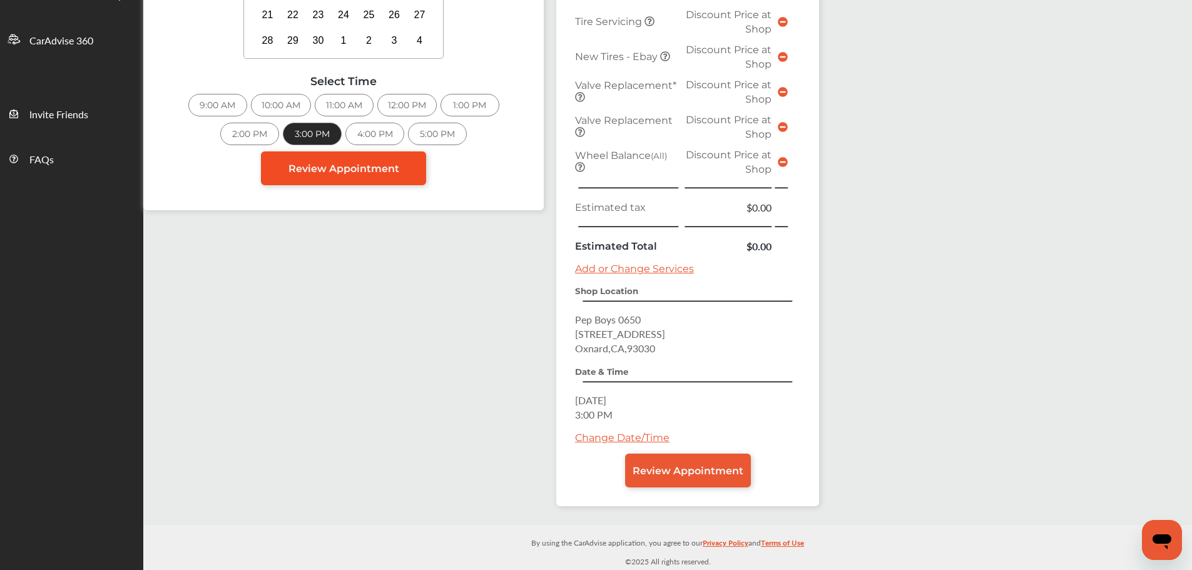
click at [355, 161] on link "Review Appointment" at bounding box center [343, 168] width 165 height 34
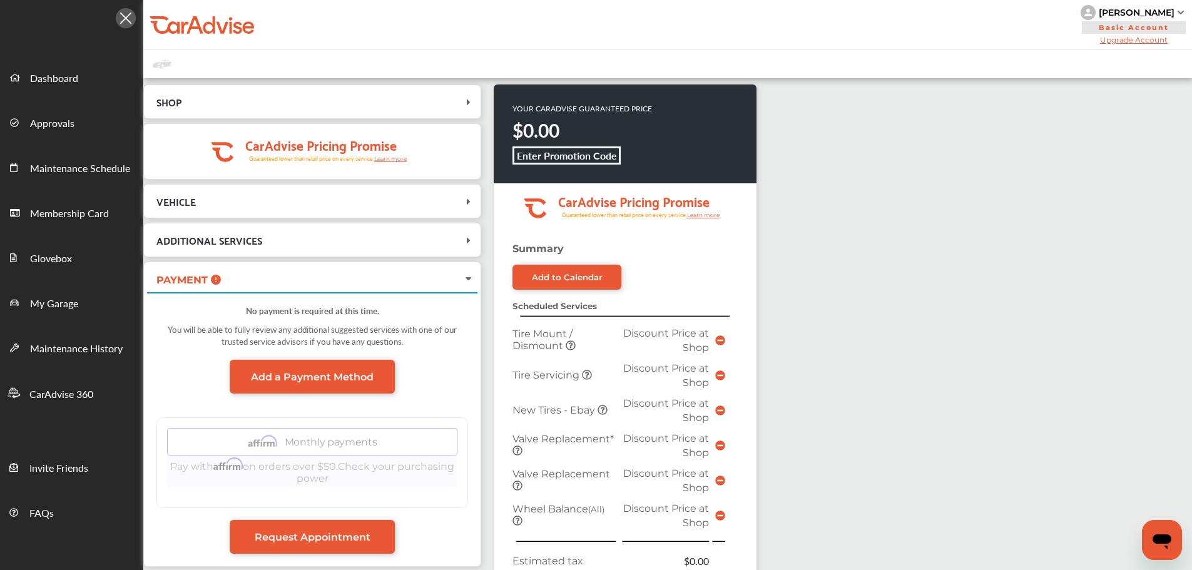
click at [469, 201] on icon at bounding box center [468, 201] width 13 height 10
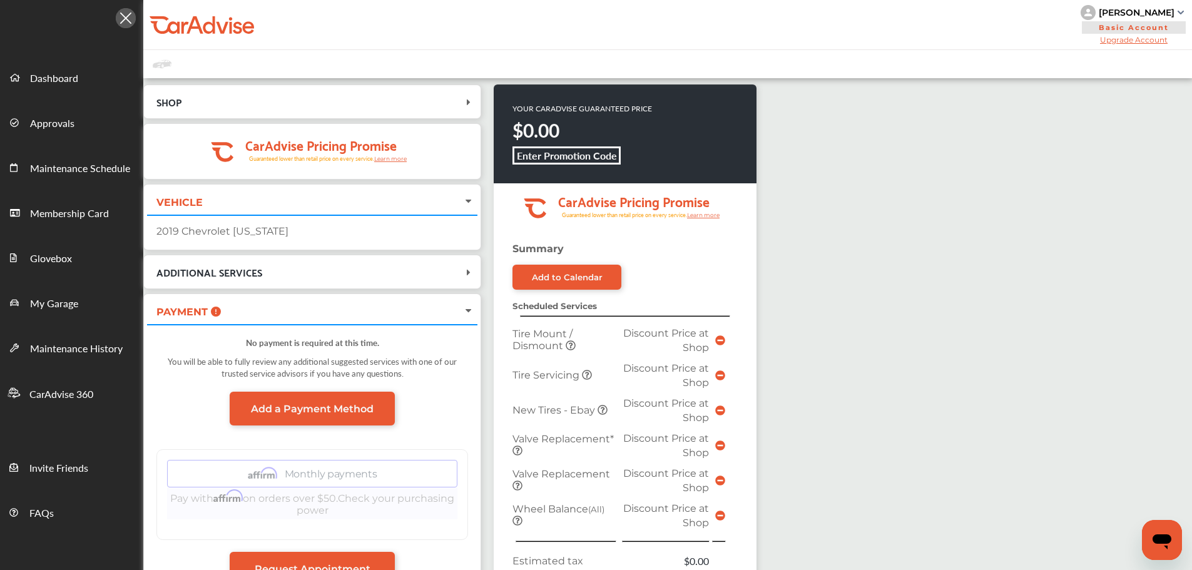
click at [469, 201] on icon at bounding box center [469, 201] width 10 height 13
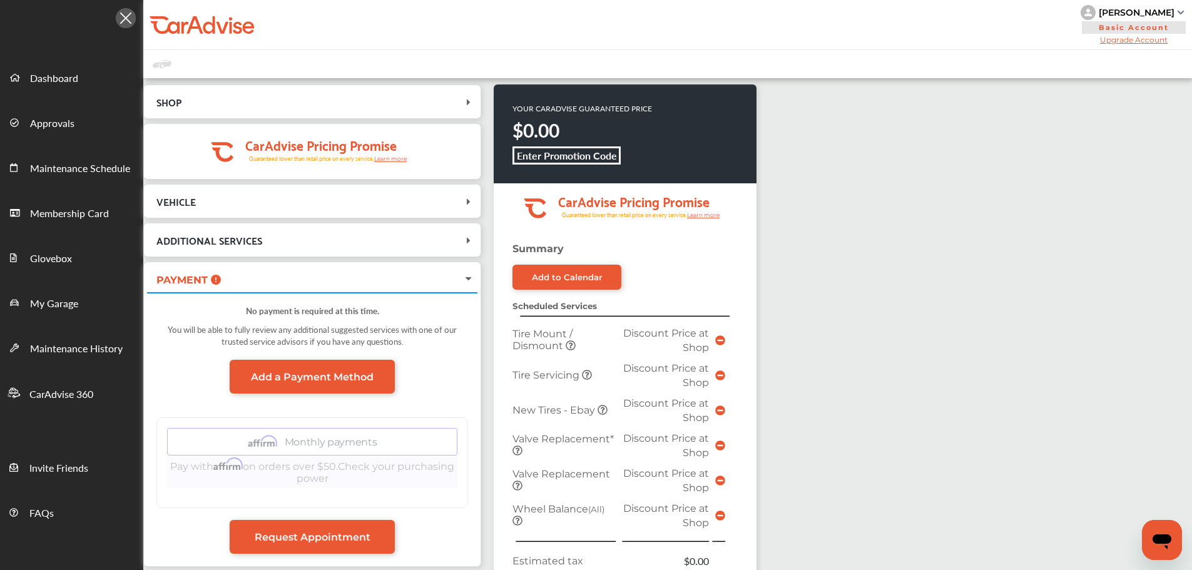
click at [473, 243] on icon at bounding box center [468, 240] width 13 height 10
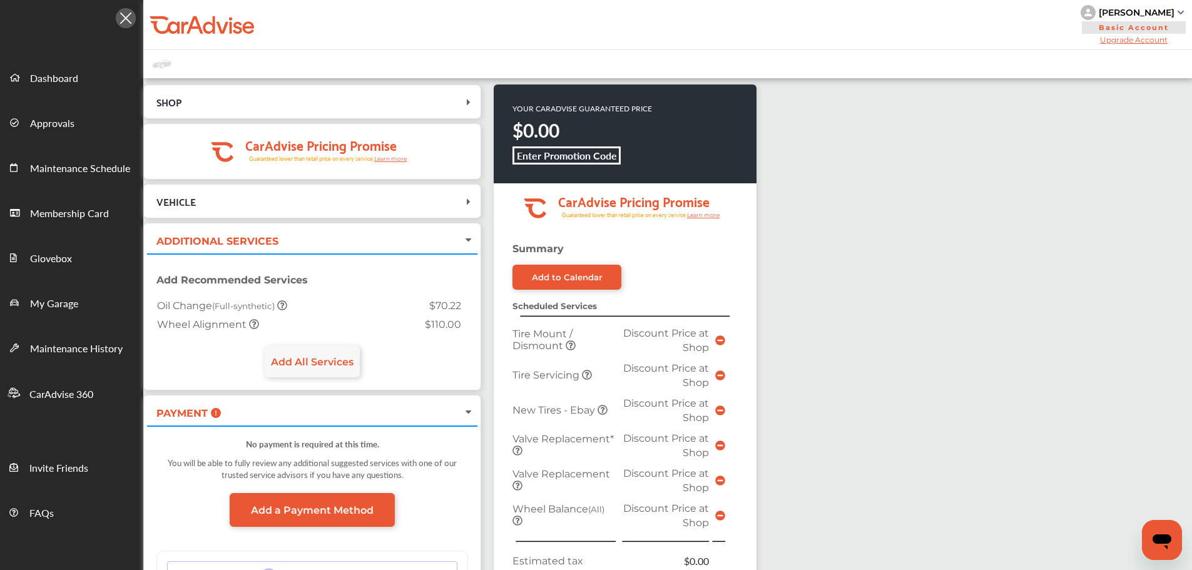
click at [472, 242] on icon at bounding box center [469, 240] width 10 height 13
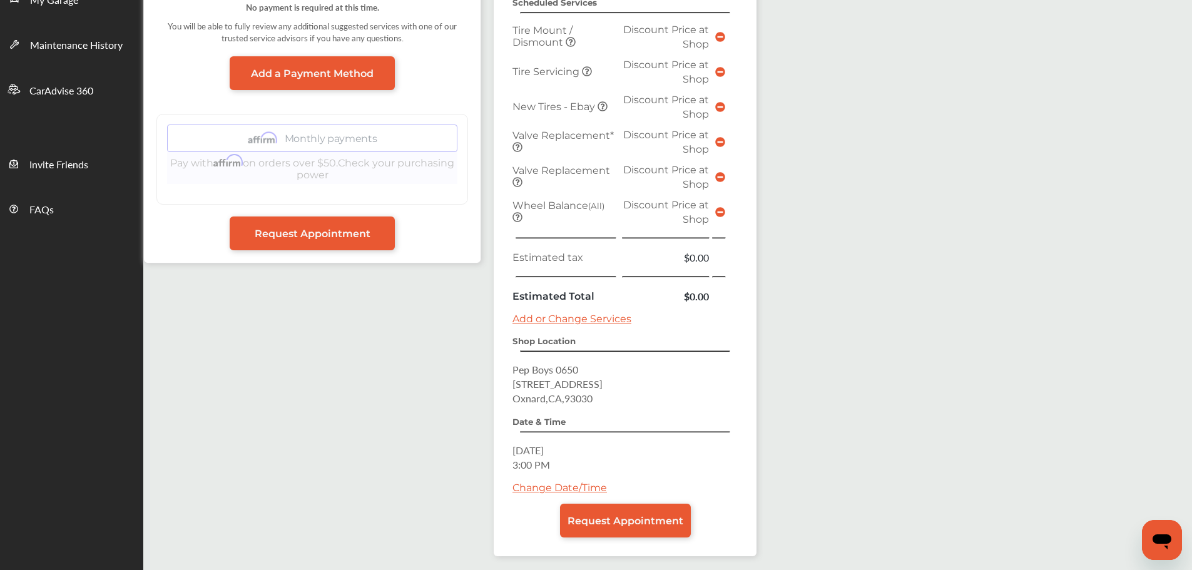
scroll to position [354, 0]
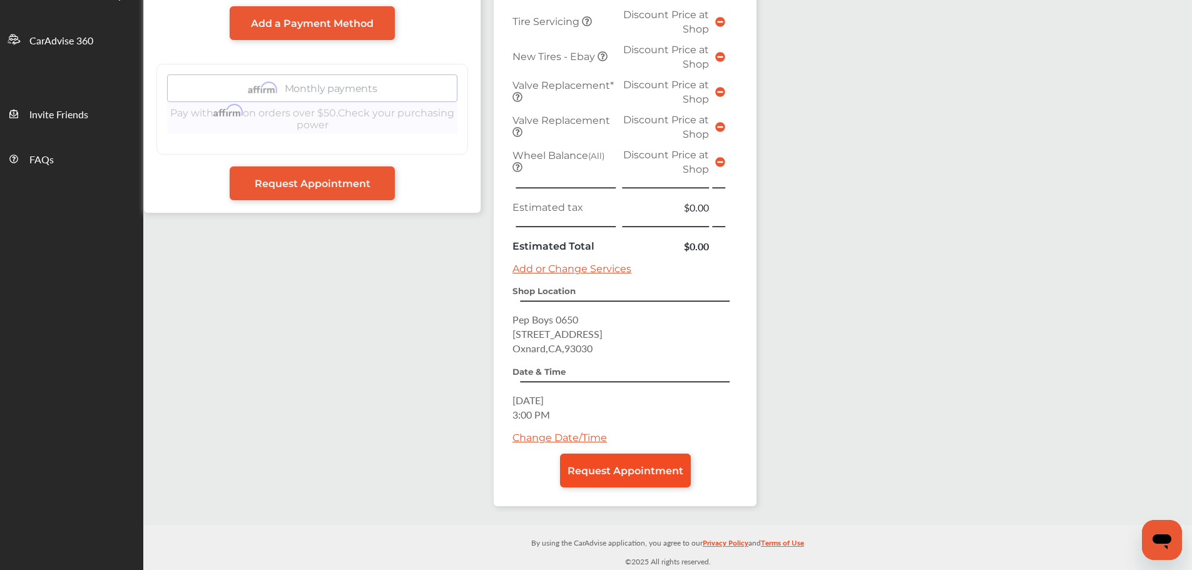
click at [613, 472] on span "Request Appointment" at bounding box center [626, 471] width 116 height 12
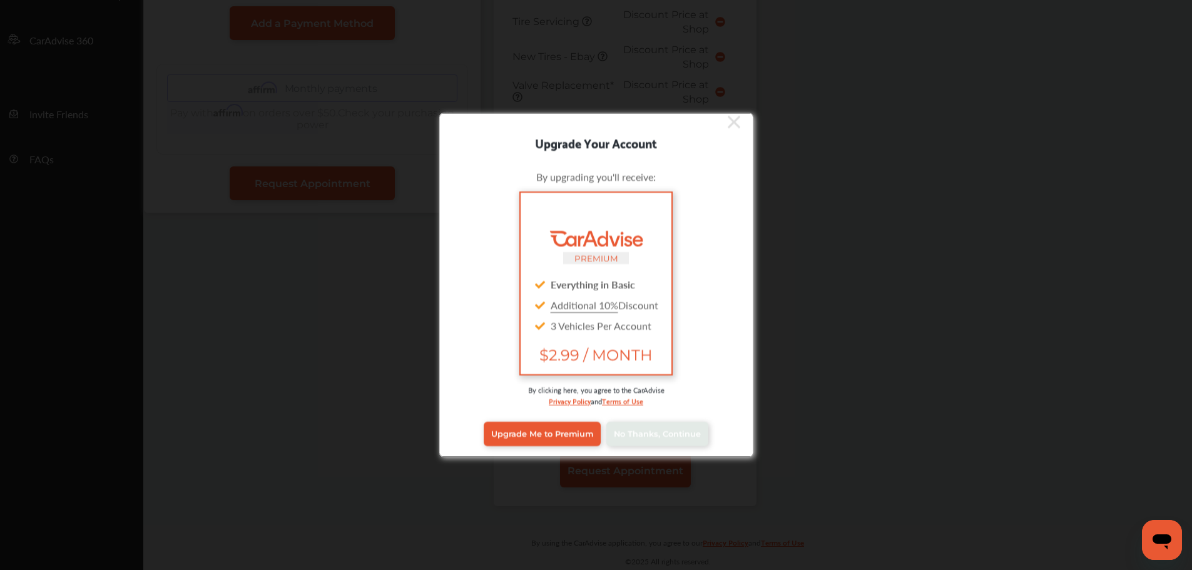
scroll to position [10, 0]
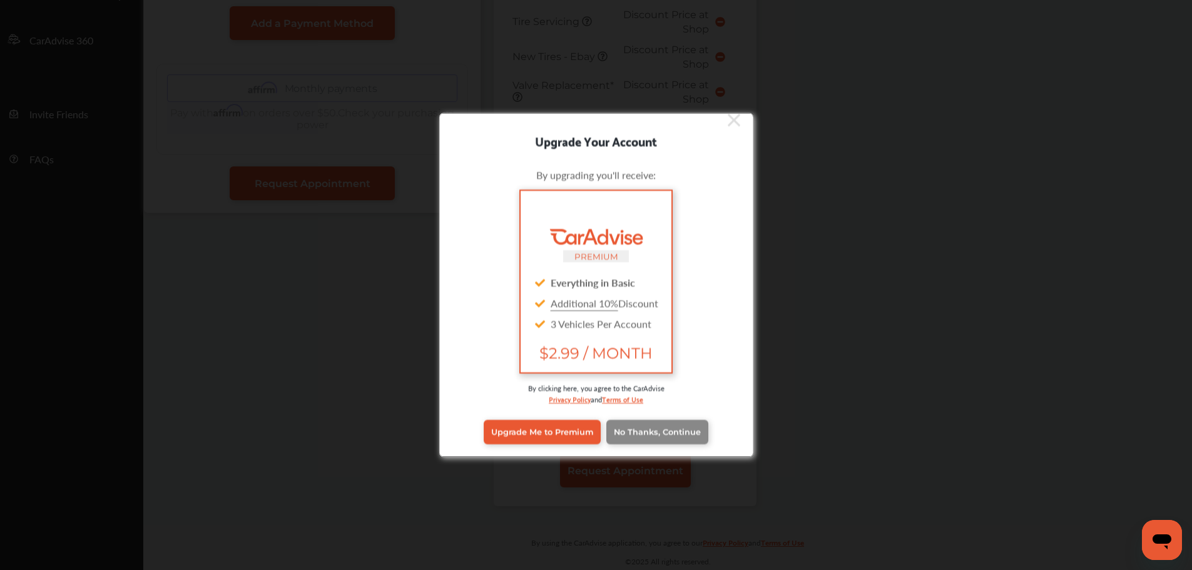
click at [675, 437] on link "No Thanks, Continue" at bounding box center [657, 432] width 102 height 24
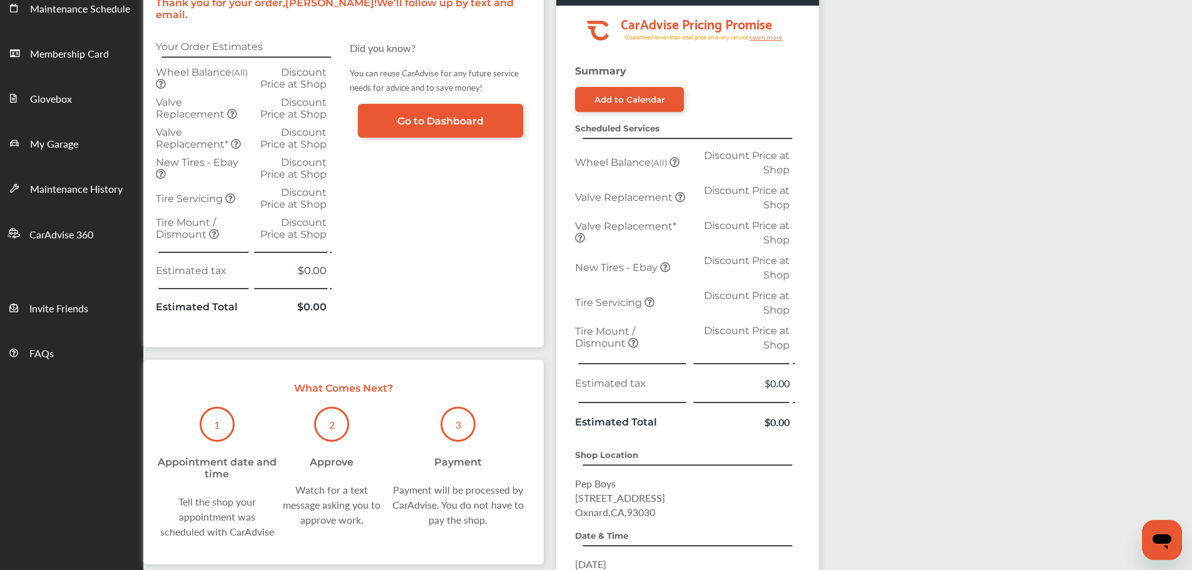
scroll to position [188, 0]
